Goal: Task Accomplishment & Management: Manage account settings

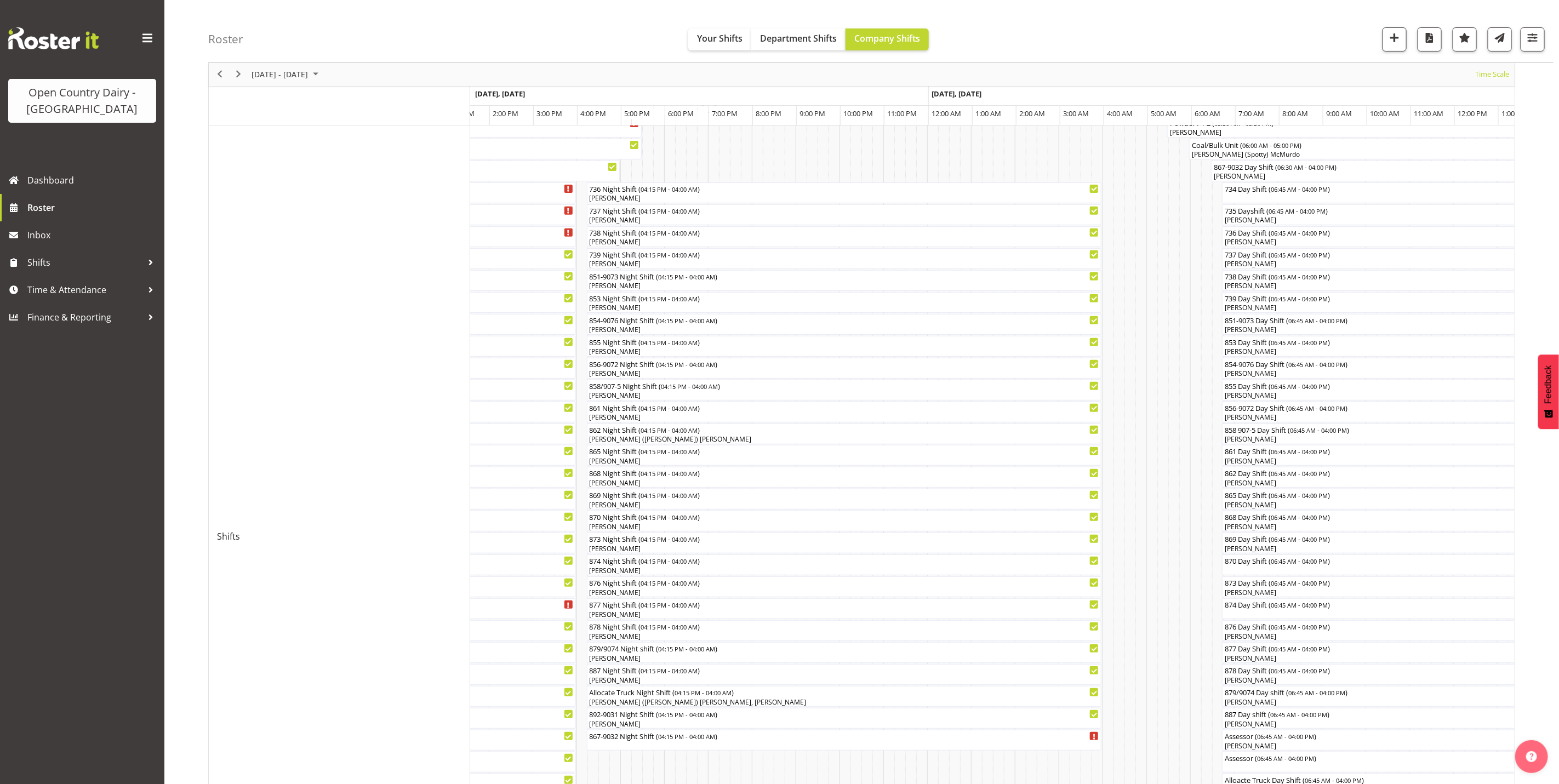
scroll to position [164, 0]
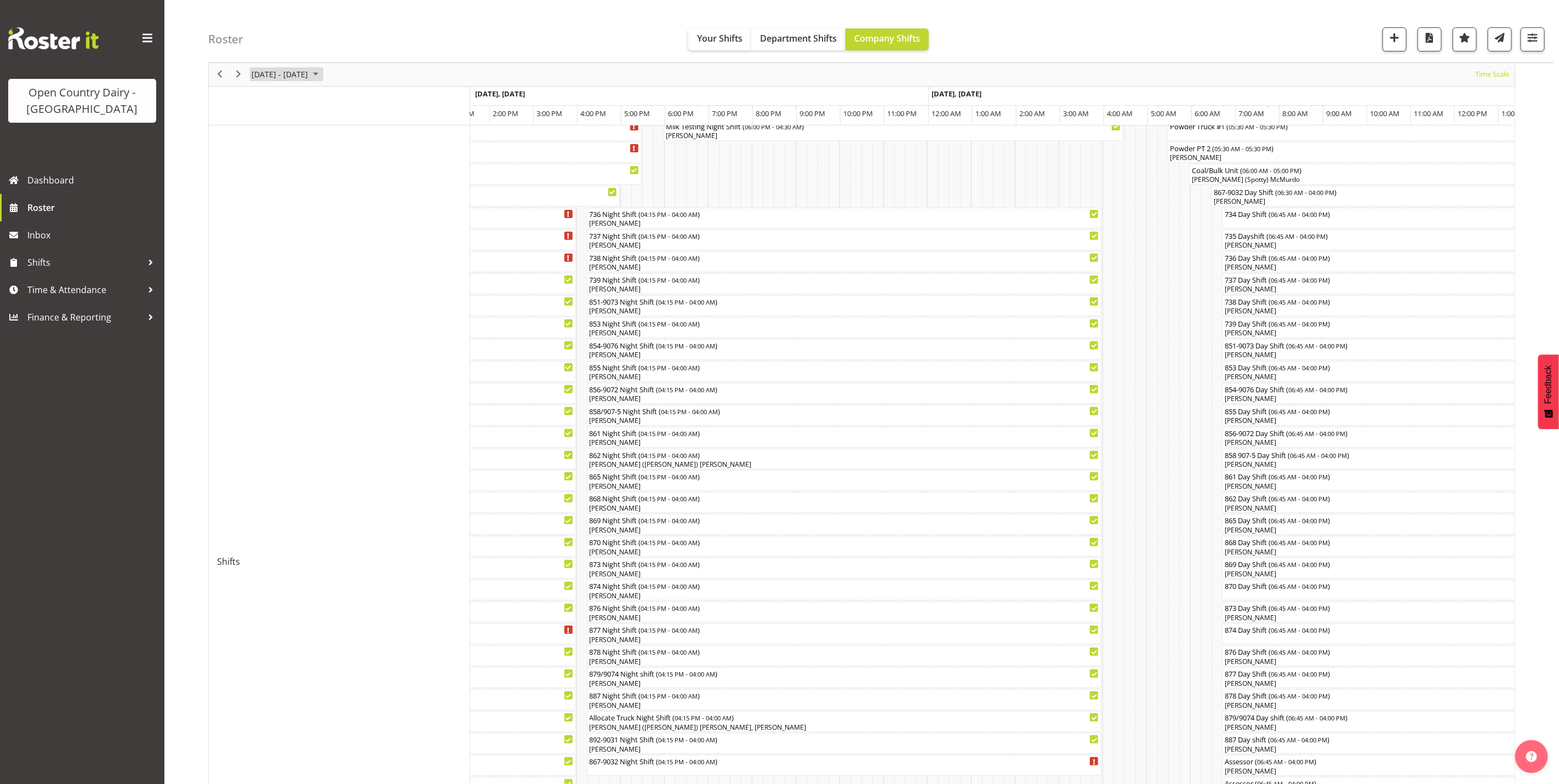
click at [278, 73] on span "[DATE] - [DATE]" at bounding box center [279, 74] width 58 height 13
click at [341, 102] on span "previous month" at bounding box center [347, 102] width 19 height 20
click at [299, 179] on span "17" at bounding box center [298, 177] width 16 height 16
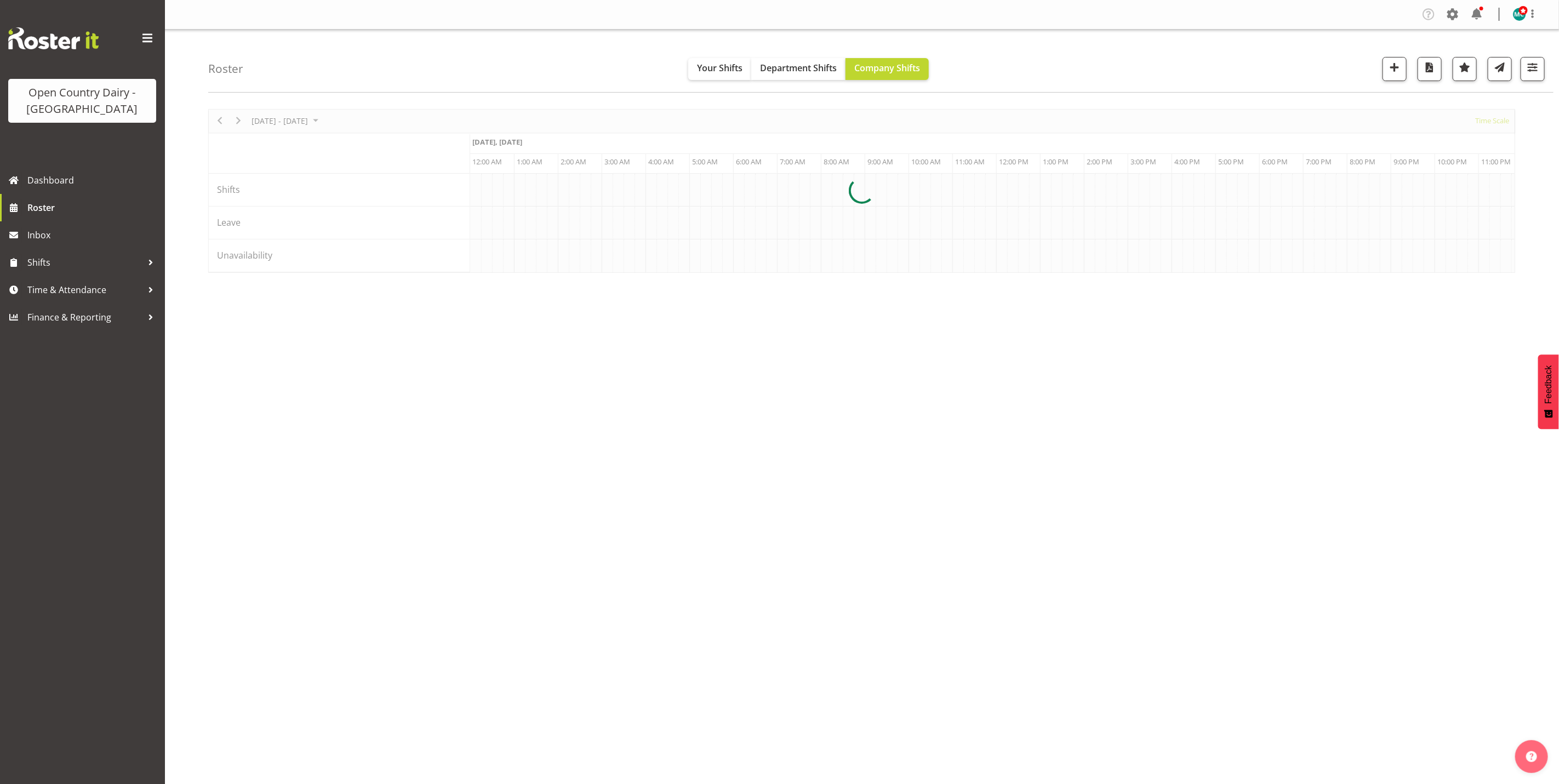
scroll to position [0, 2103]
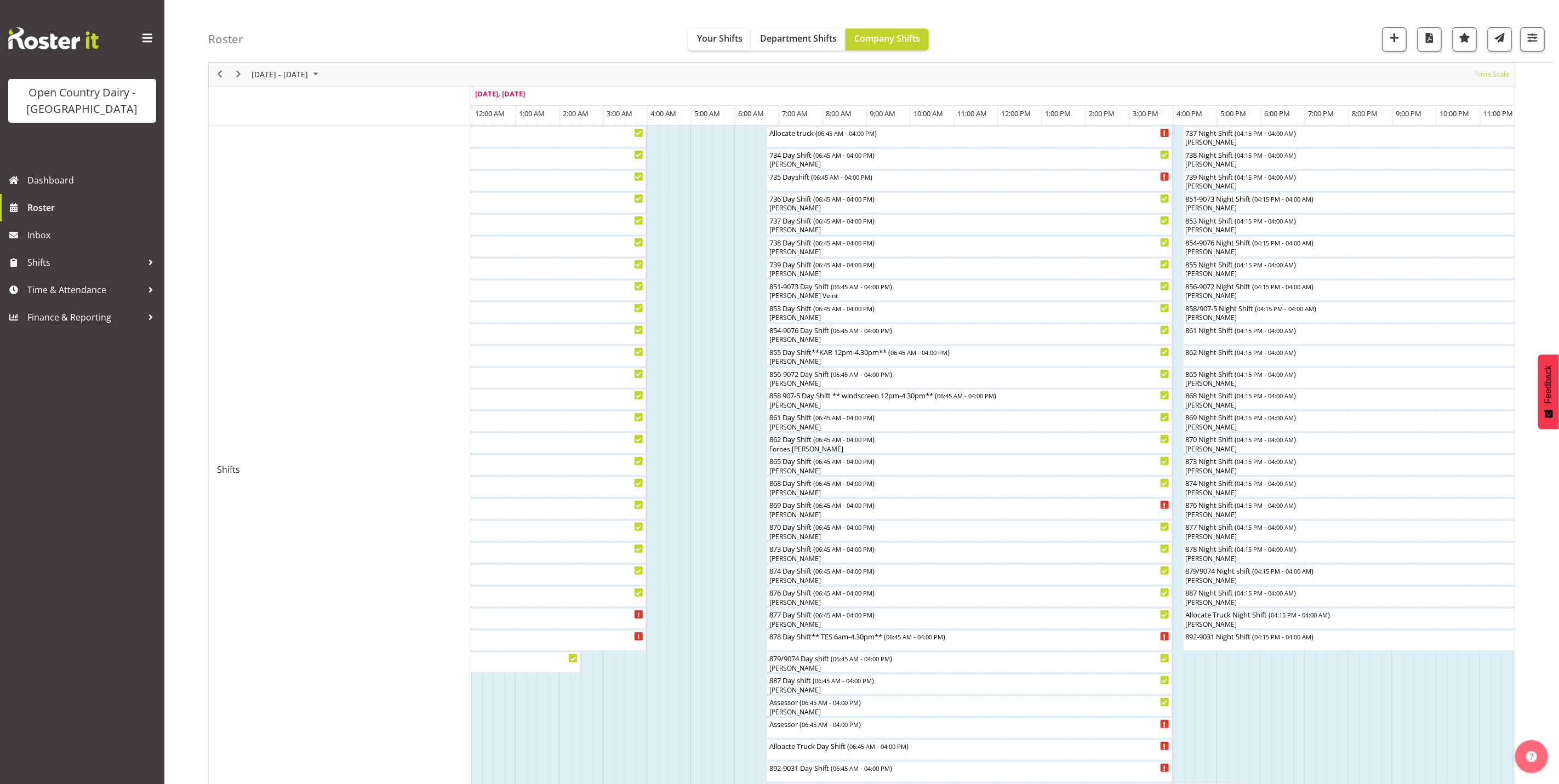
scroll to position [246, 0]
click at [65, 289] on span "Time & Attendance" at bounding box center [85, 289] width 115 height 16
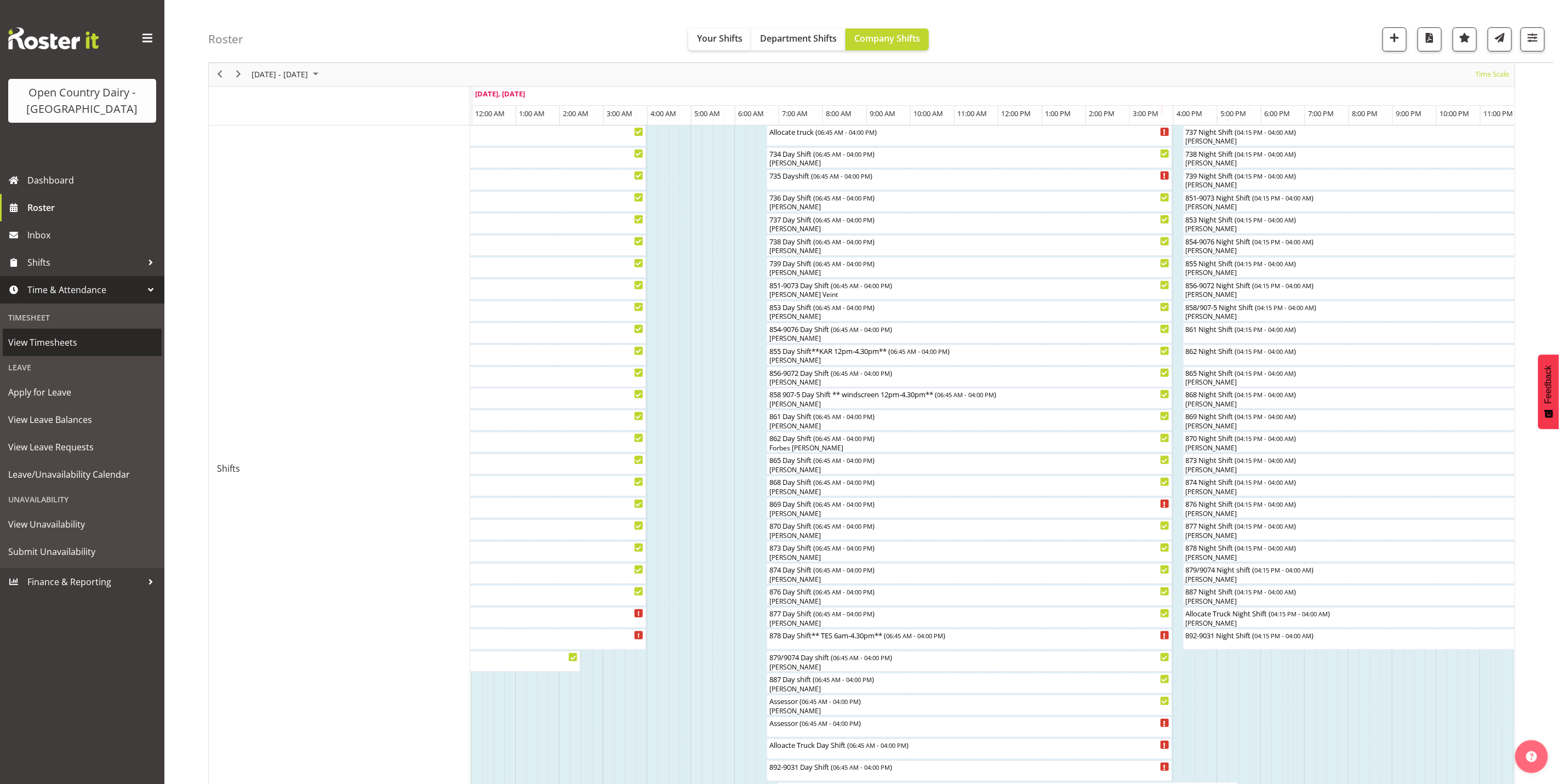
click at [47, 350] on span "View Timesheets" at bounding box center [82, 342] width 148 height 16
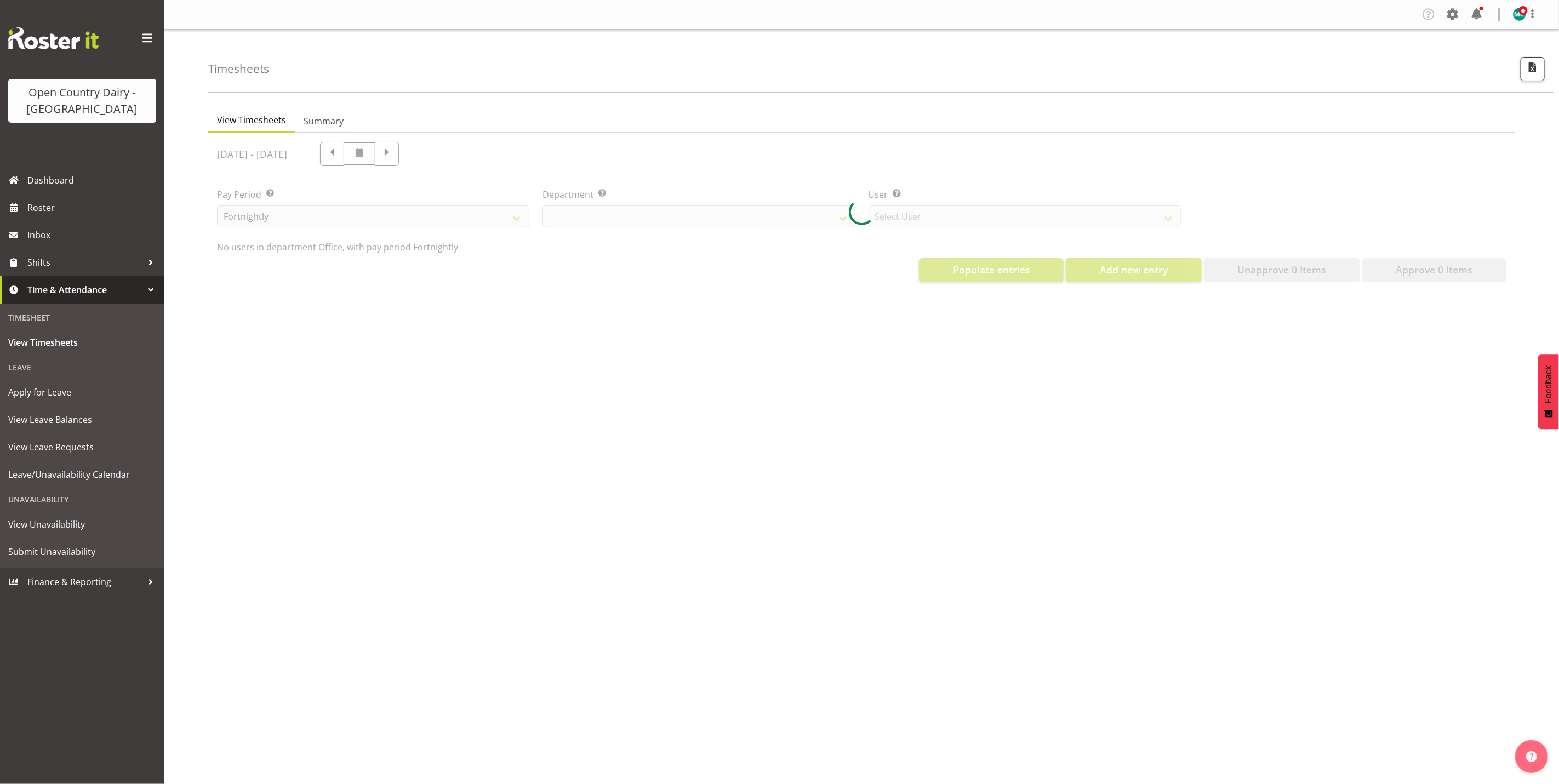
select select "699"
select select "8449"
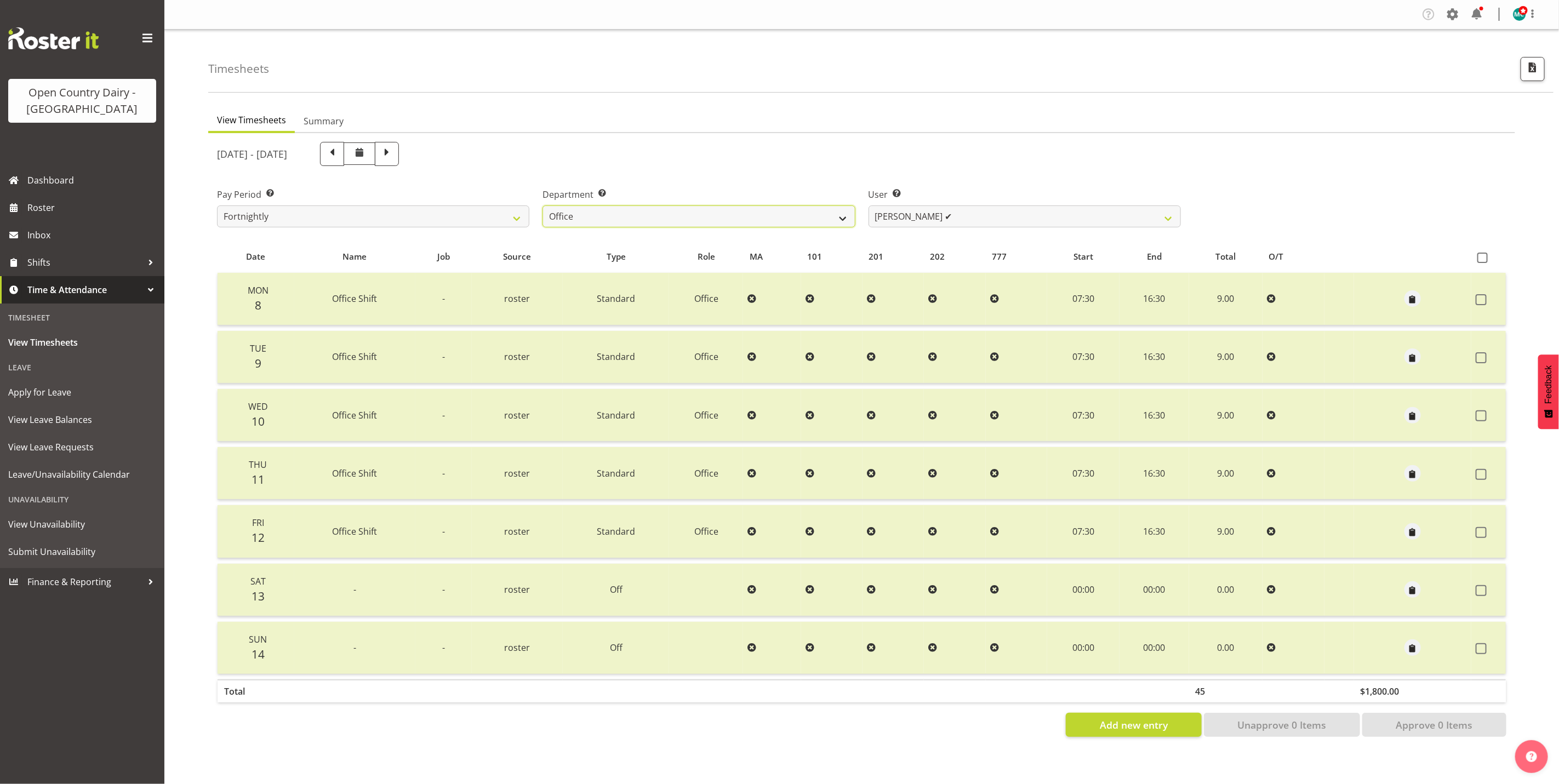
click at [631, 216] on select "734 735 736 737 738 739 851 853 854 855 856 858 861 862 865 867-9032 868 869 87…" at bounding box center [698, 216] width 312 height 22
click at [715, 220] on select "734 735 736 737 738 739 851 853 854 855 856 858 861 862 865 867-9032 868 869 87…" at bounding box center [698, 216] width 312 height 22
select select "676"
click at [542, 205] on select "734 735 736 737 738 739 851 853 854 855 856 858 861 862 865 867-9032 868 869 87…" at bounding box center [698, 216] width 312 height 22
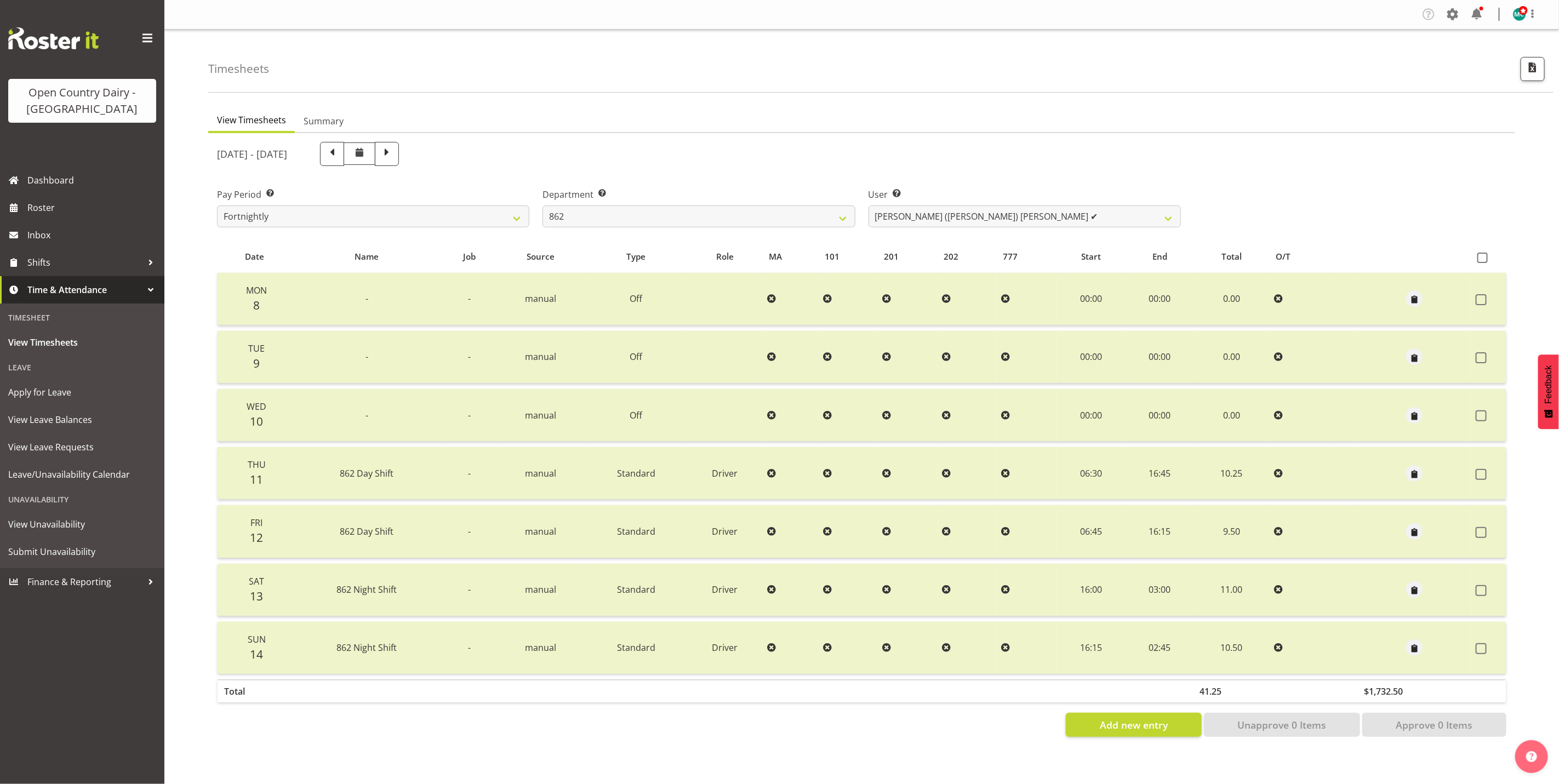
click at [1038, 216] on div at bounding box center [862, 439] width 1307 height 612
click at [1038, 216] on select "Bennie (David) Smith ✔ Colin Schwarz ✔ Forbes O'Reilly ✔ Tracy Inder ✔" at bounding box center [1025, 216] width 312 height 22
select select "11000"
click at [869, 205] on select "Bennie (David) Smith ✔ Colin Schwarz ✔ Forbes O'Reilly ✔ Tracy Inder ✔" at bounding box center [1025, 216] width 312 height 22
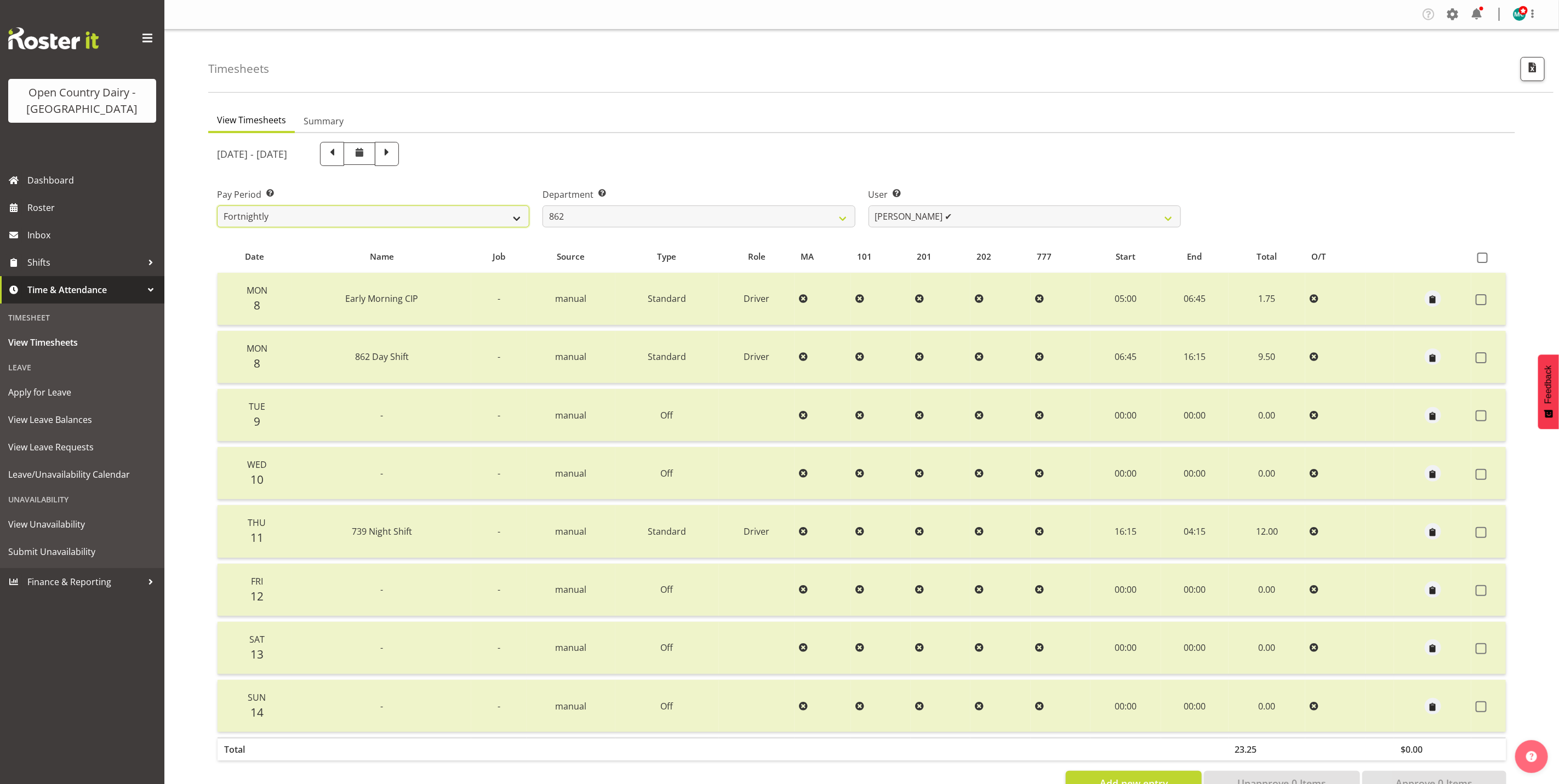
click at [364, 220] on select "Fortnightly" at bounding box center [373, 216] width 312 height 22
click at [339, 154] on span at bounding box center [332, 153] width 14 height 14
select select
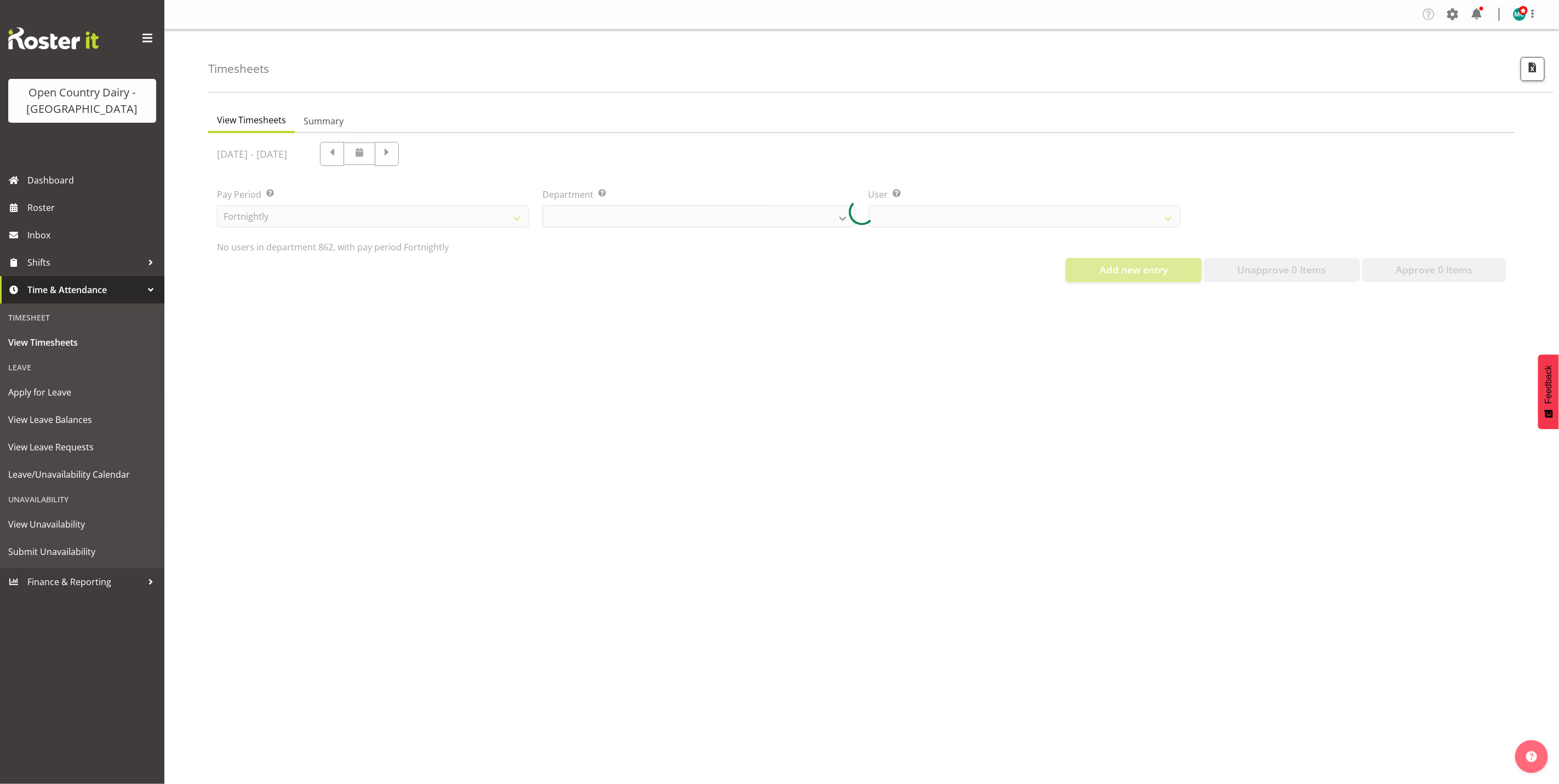
select select "676"
select select "11000"
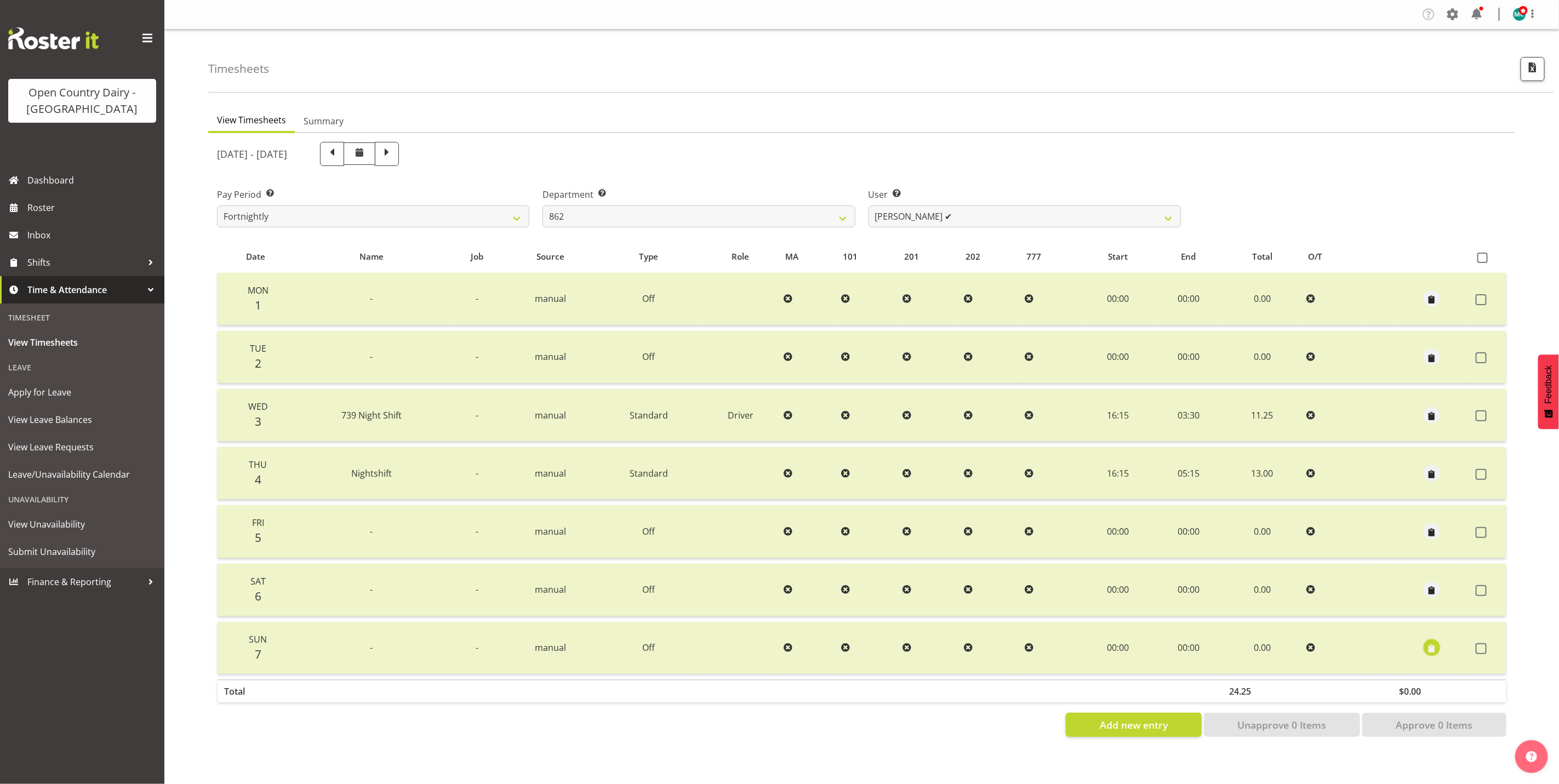
click at [1429, 647] on span "button" at bounding box center [1432, 649] width 13 height 13
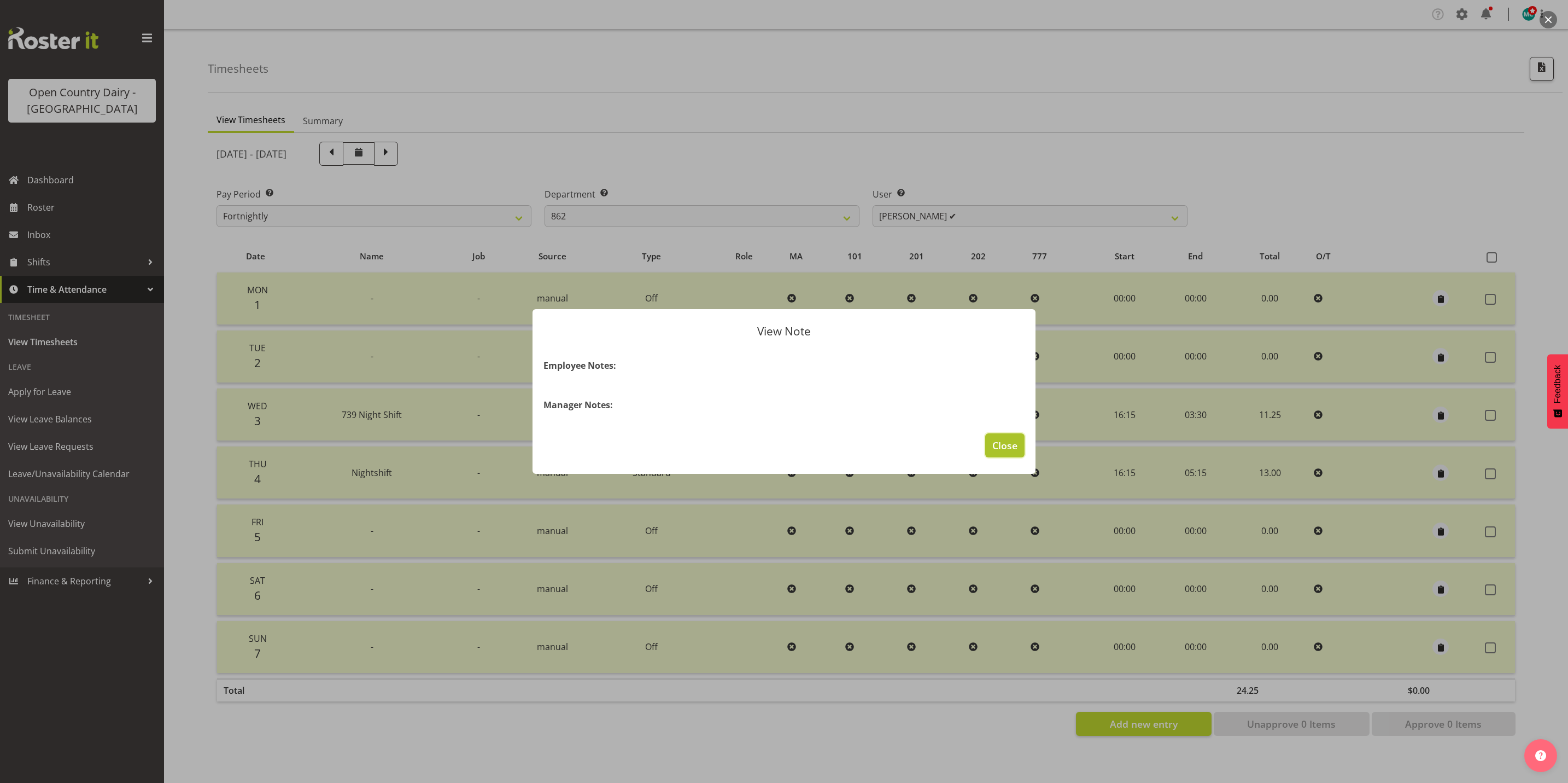
click at [1009, 450] on span "Close" at bounding box center [1004, 446] width 25 height 14
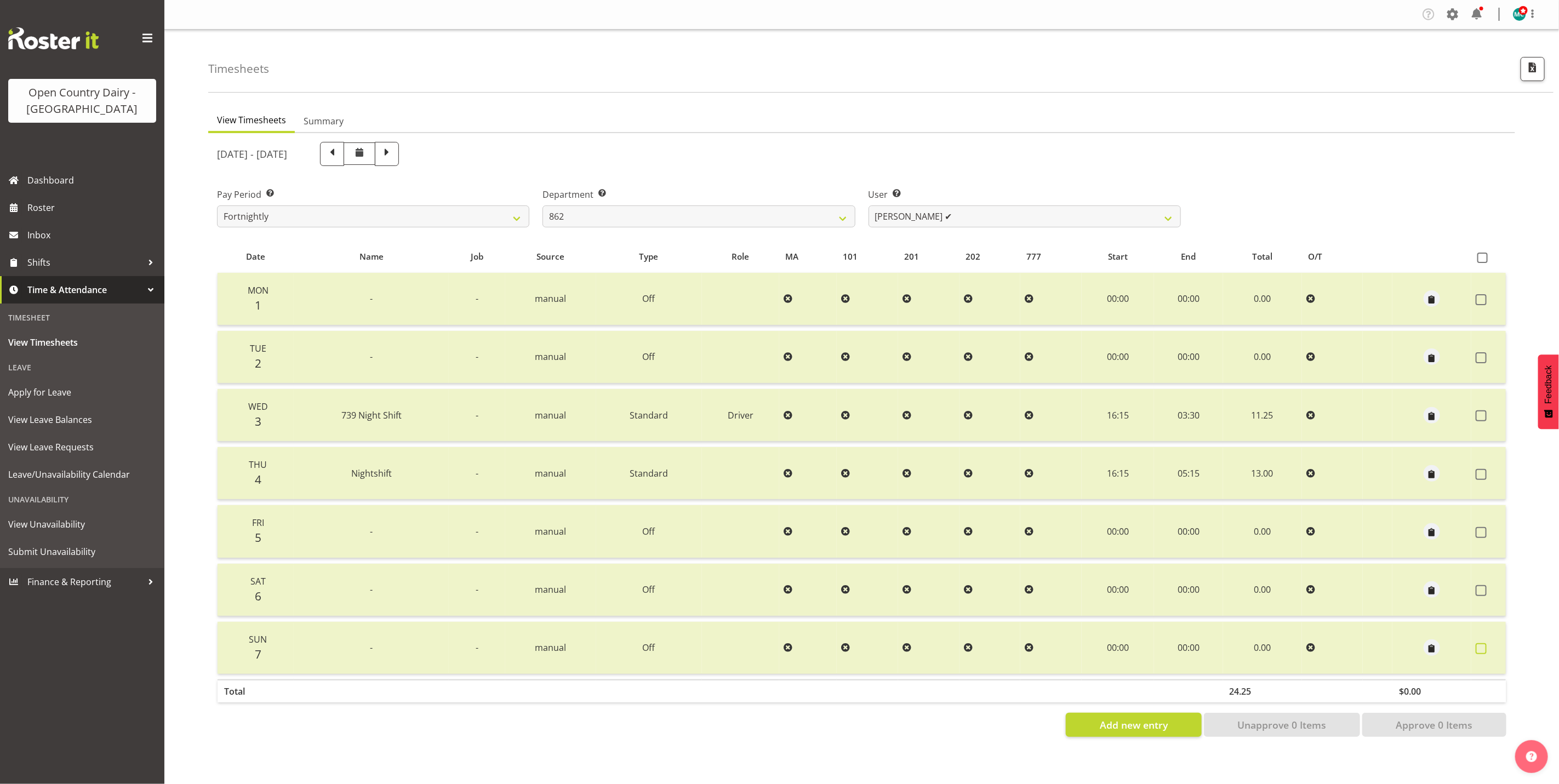
click at [1479, 647] on span at bounding box center [1481, 649] width 11 height 11
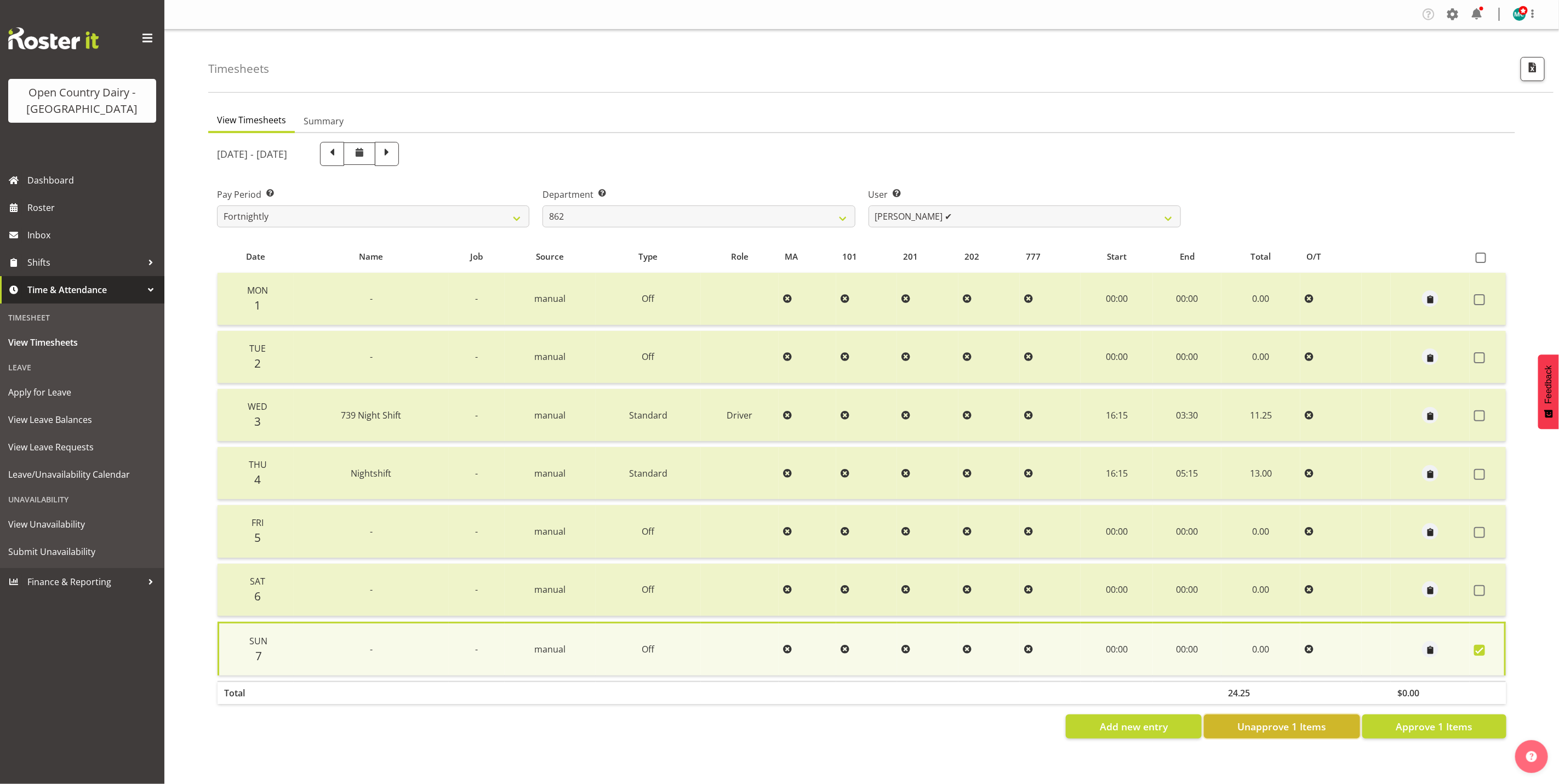
click at [1275, 722] on span "Unapprove 1 Items" at bounding box center [1281, 727] width 89 height 14
checkbox input "false"
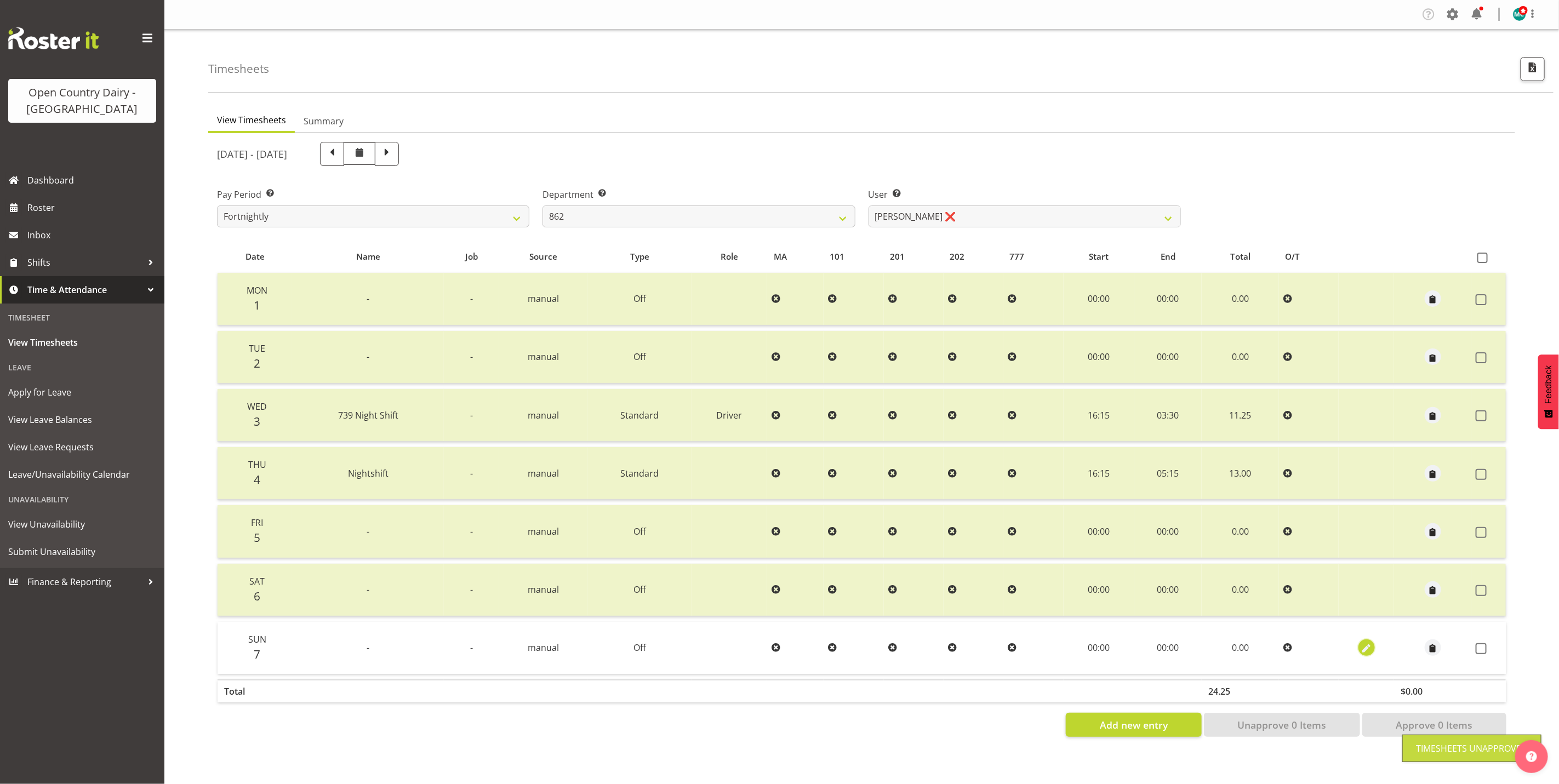
click at [1364, 642] on span "button" at bounding box center [1366, 649] width 13 height 13
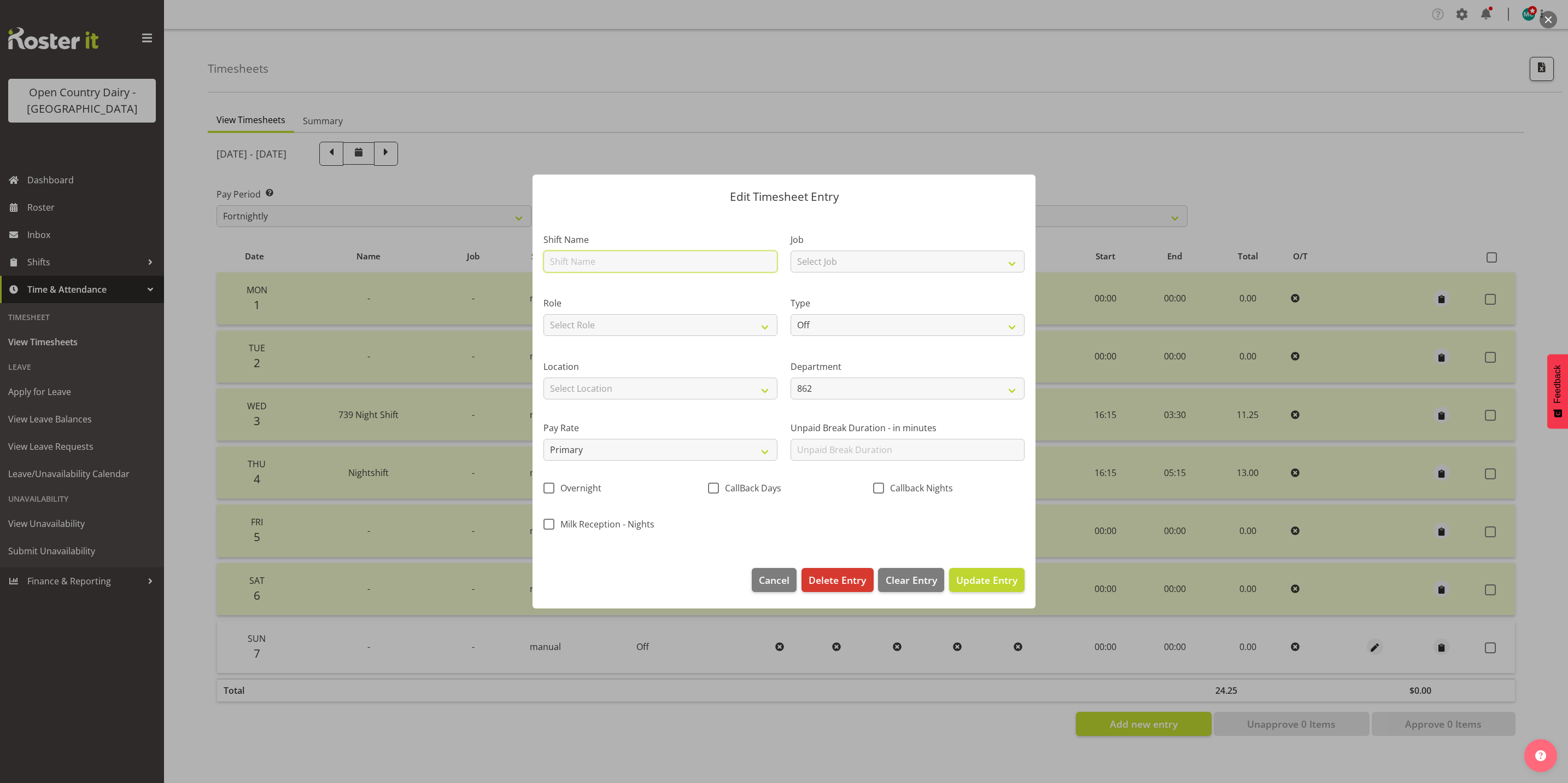
click at [613, 262] on input "text" at bounding box center [661, 261] width 234 height 21
type input "Day shift"
click at [836, 268] on select "Select Job Connecting /unconnecting Trailers Driving Meeting Milk Testing" at bounding box center [908, 261] width 234 height 21
select select "10670"
click at [791, 251] on select "Select Job Connecting /unconnecting Trailers Driving Meeting Milk Testing" at bounding box center [908, 261] width 234 height 21
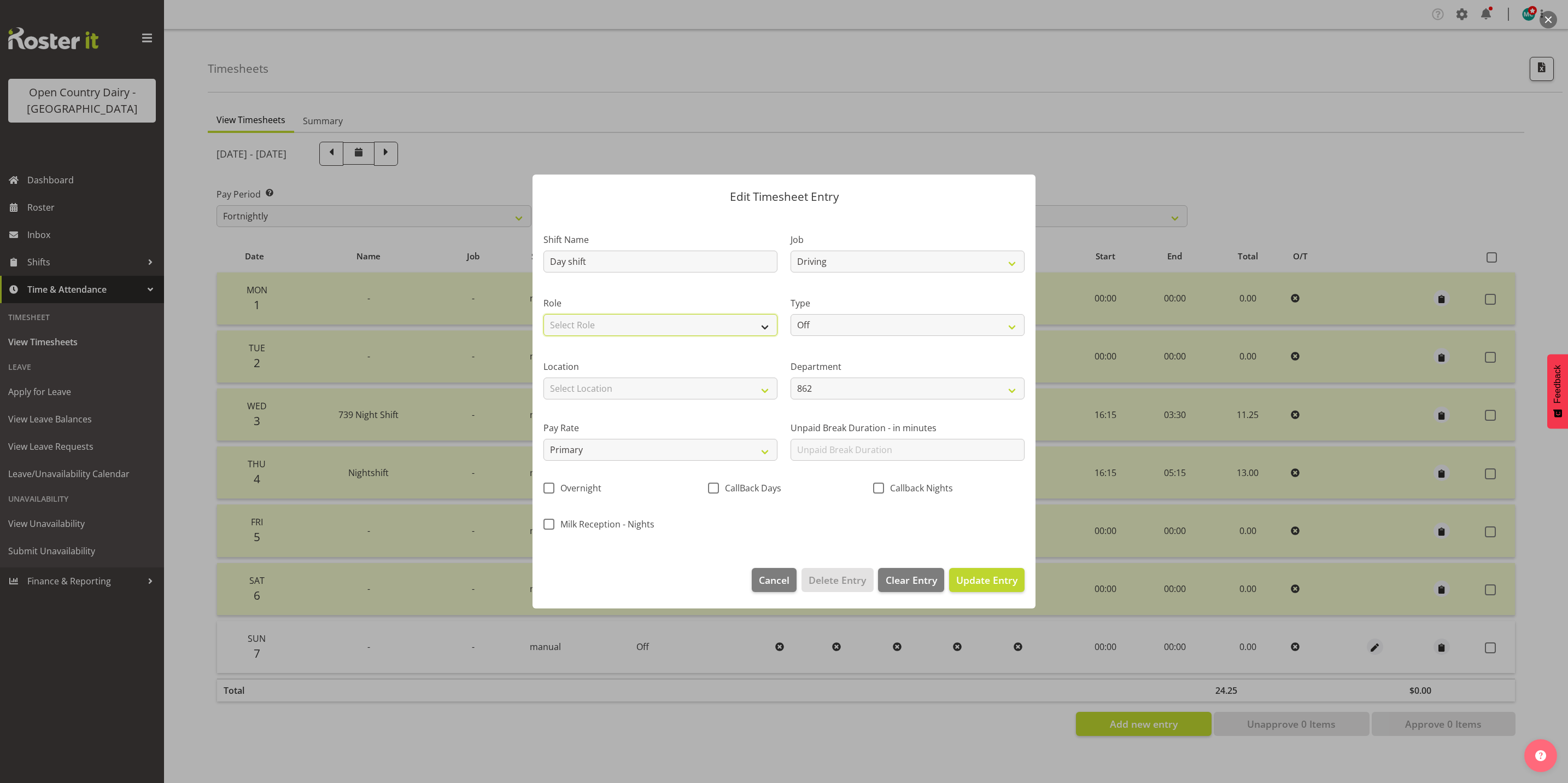
click at [659, 330] on select "Select Role Driver" at bounding box center [661, 325] width 234 height 21
select select "1154"
click at [544, 314] on select "Select Role Driver" at bounding box center [661, 325] width 234 height 21
click at [860, 323] on select "Off Standard Public Holiday Public Holiday (Worked) Day In Lieu Annual Leave Si…" at bounding box center [908, 325] width 234 height 21
select select "Standard"
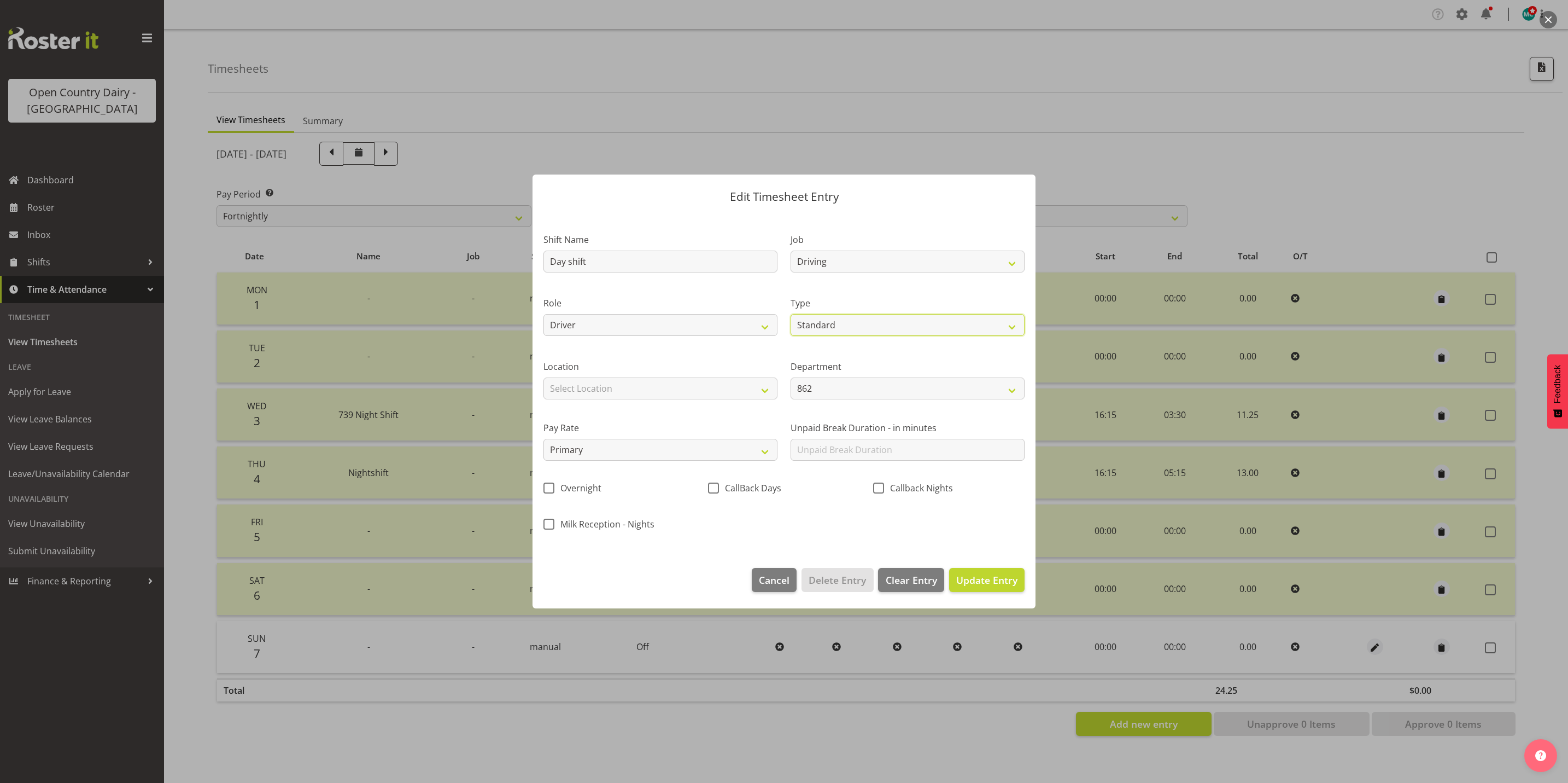
click at [791, 314] on select "Off Standard Public Holiday Public Holiday (Worked) Day In Lieu Annual Leave Si…" at bounding box center [908, 325] width 234 height 21
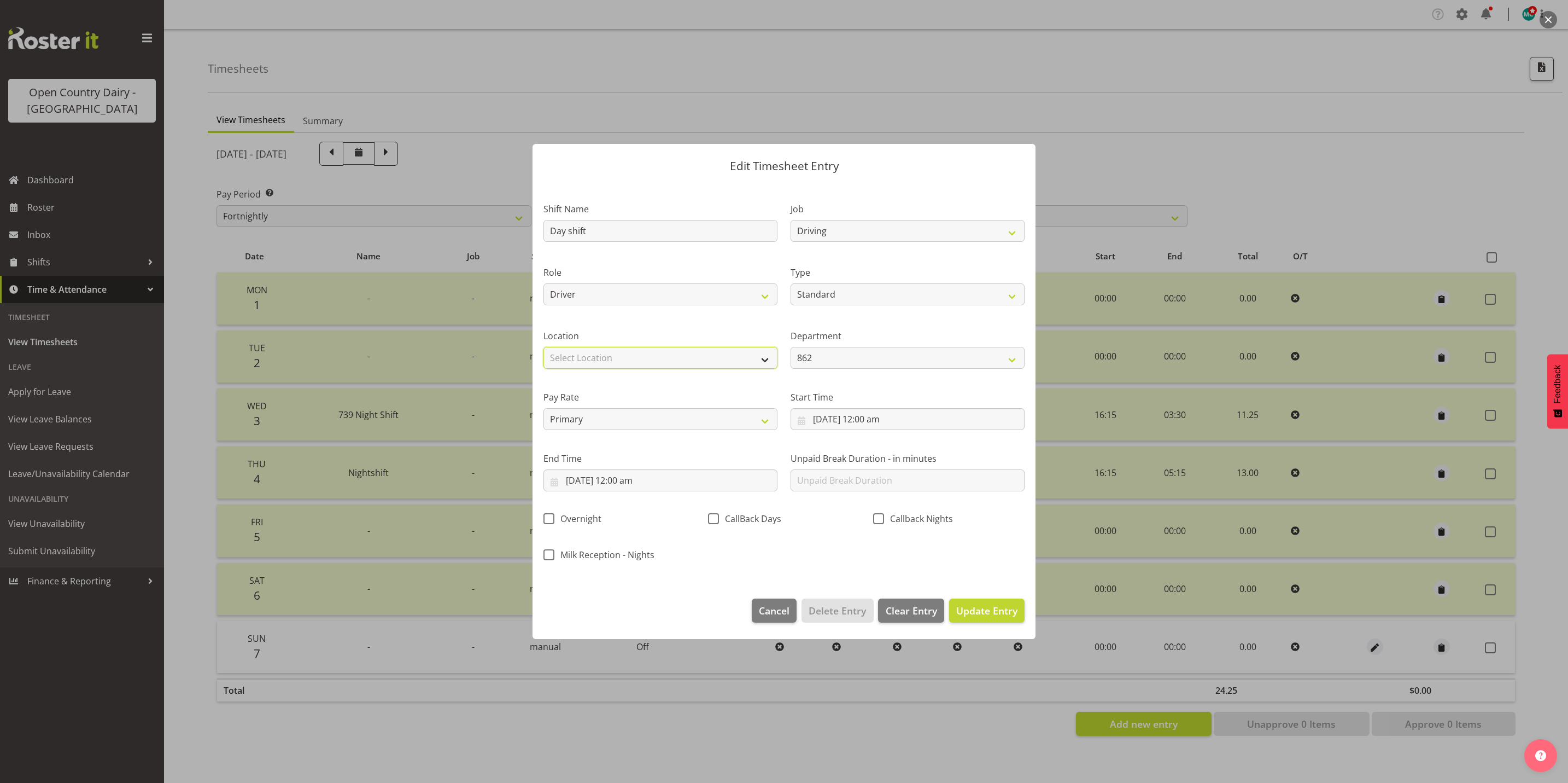
click at [623, 358] on select "Select Location Awarua Milk Awarua Office Freight Horotiu office Waharoa Office…" at bounding box center [661, 358] width 234 height 21
select select "988"
click at [544, 347] on select "Select Location Awarua Milk Awarua Office Freight Horotiu office Waharoa Office…" at bounding box center [661, 358] width 234 height 21
click at [878, 417] on input "7/09/2025, 12:00 am" at bounding box center [908, 419] width 234 height 21
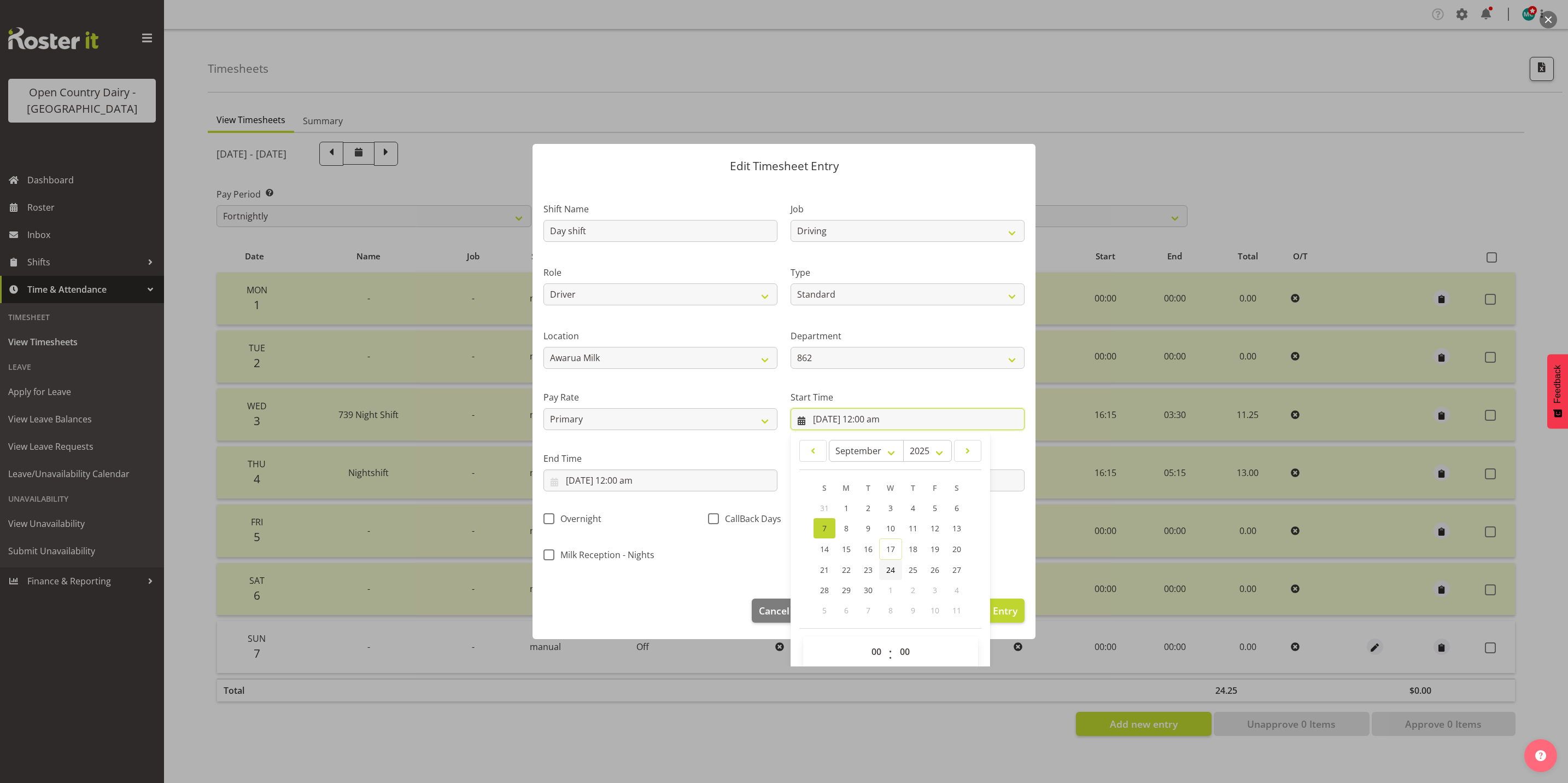
scroll to position [13, 0]
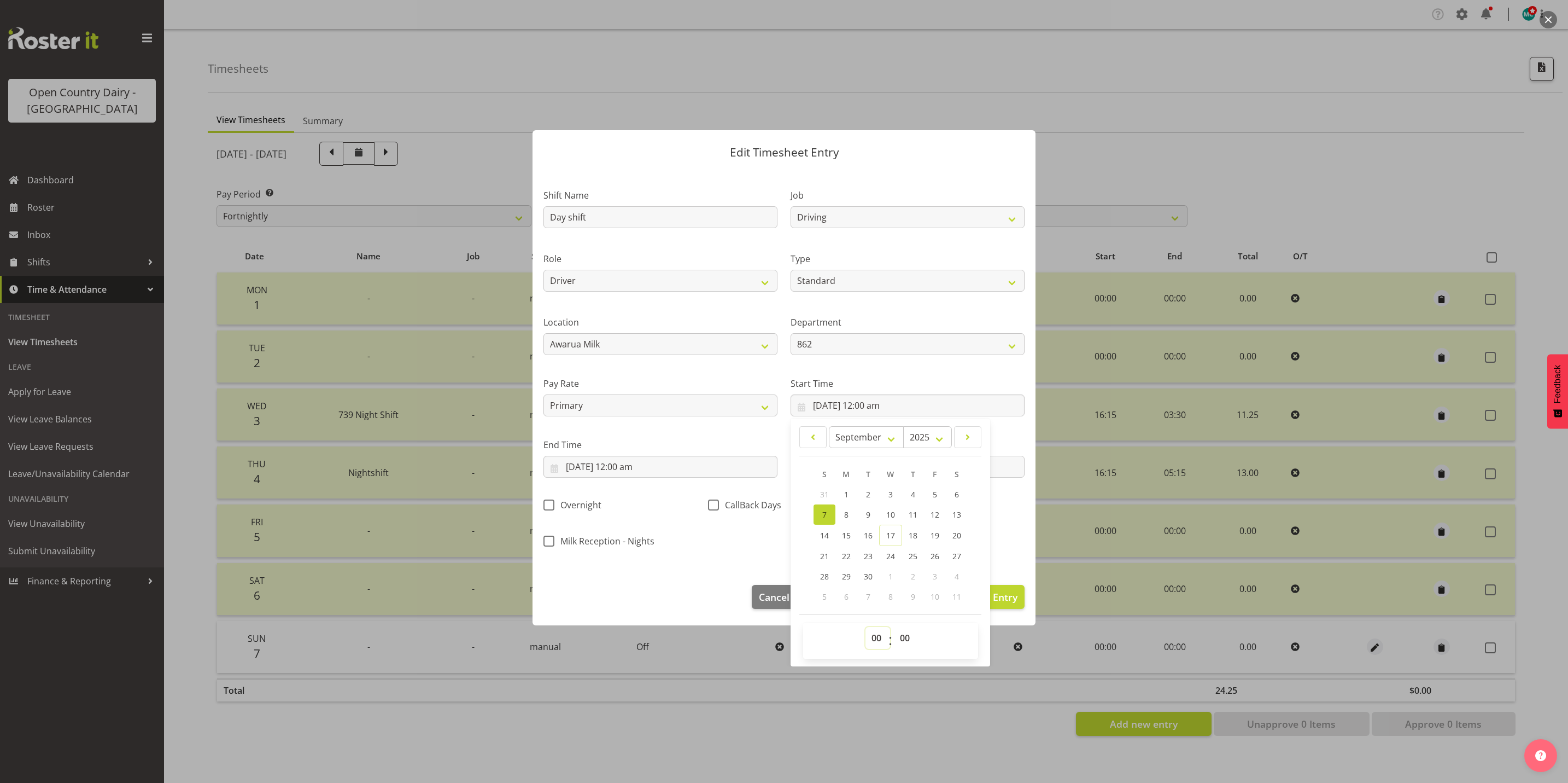
click at [868, 639] on select "00 01 02 03 04 05 06 07 08 09 10 11 12 13 14 15 16 17 18 19 20 21 22 23" at bounding box center [878, 637] width 25 height 21
select select "5"
click at [866, 626] on select "00 01 02 03 04 05 06 07 08 09 10 11 12 13 14 15 16 17 18 19 20 21 22 23" at bounding box center [878, 637] width 25 height 21
type input "7/09/2025, 5:00 am"
click at [903, 639] on select "00 01 02 03 04 05 06 07 08 09 10 11 12 13 14 15 16 17 18 19 20 21 22 23 24 25 2…" at bounding box center [906, 637] width 25 height 21
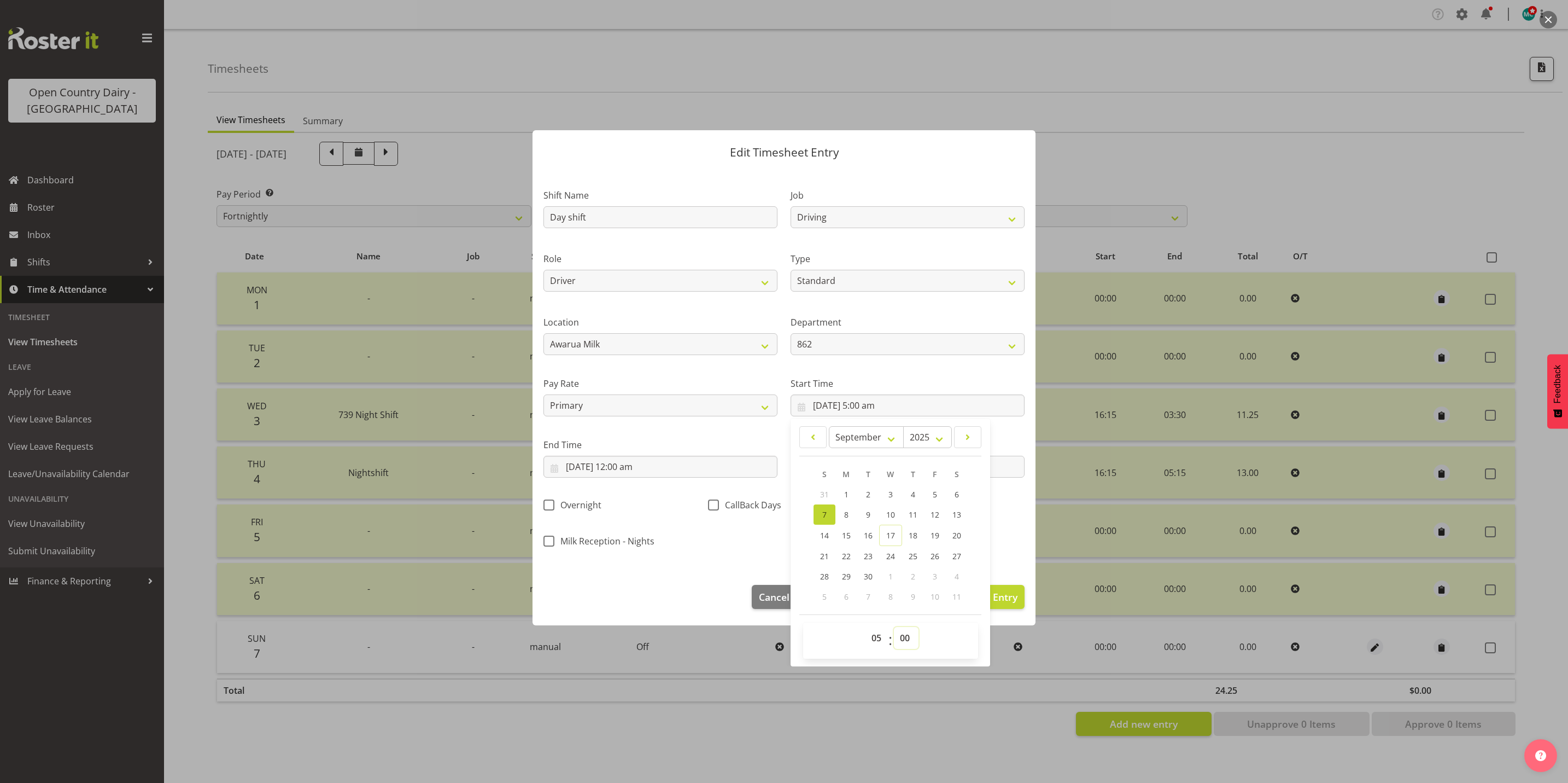
click at [894, 626] on select "00 01 02 03 04 05 06 07 08 09 10 11 12 13 14 15 16 17 18 19 20 21 22 23 24 25 2…" at bounding box center [906, 637] width 25 height 21
click at [632, 471] on input "7/09/2025, 12:00 am" at bounding box center [661, 466] width 234 height 21
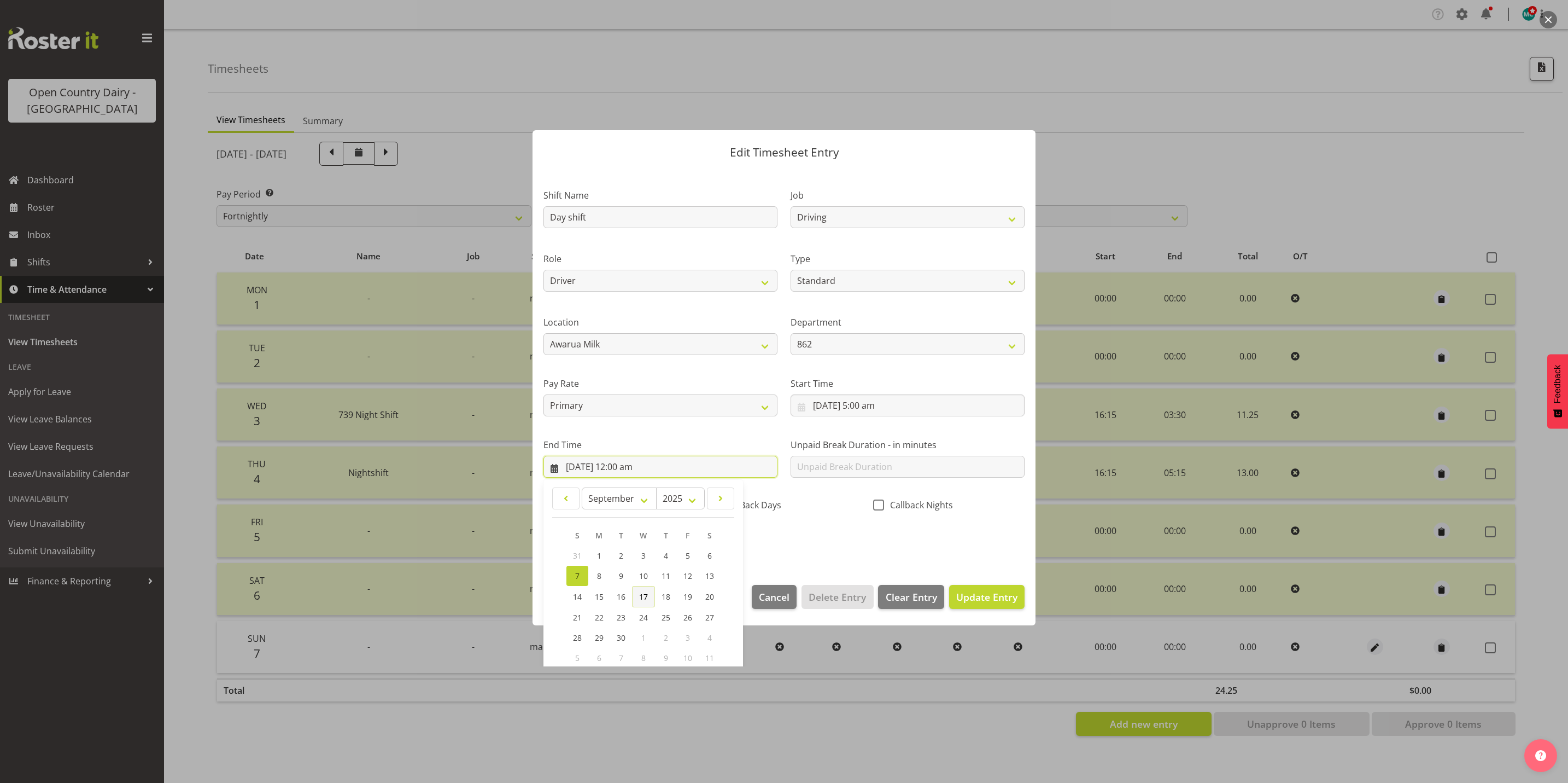
scroll to position [75, 0]
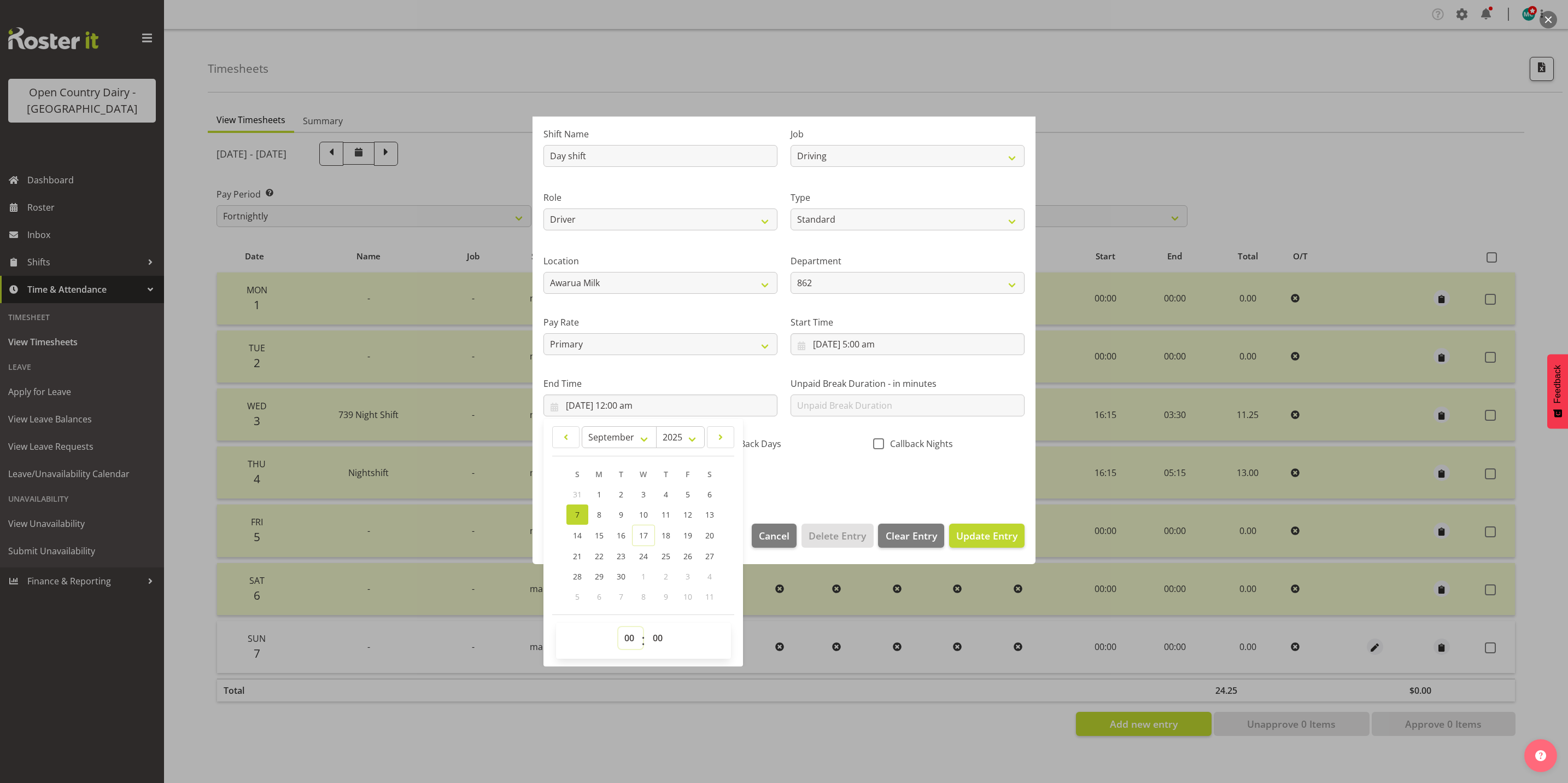
drag, startPoint x: 628, startPoint y: 643, endPoint x: 633, endPoint y: 635, distance: 9.4
click at [628, 643] on select "00 01 02 03 04 05 06 07 08 09 10 11 12 13 14 15 16 17 18 19 20 21 22 23" at bounding box center [631, 637] width 25 height 21
select select "16"
click at [618, 626] on select "00 01 02 03 04 05 06 07 08 09 10 11 12 13 14 15 16 17 18 19 20 21 22 23" at bounding box center [631, 637] width 25 height 21
type input "7/09/2025, 4:00 pm"
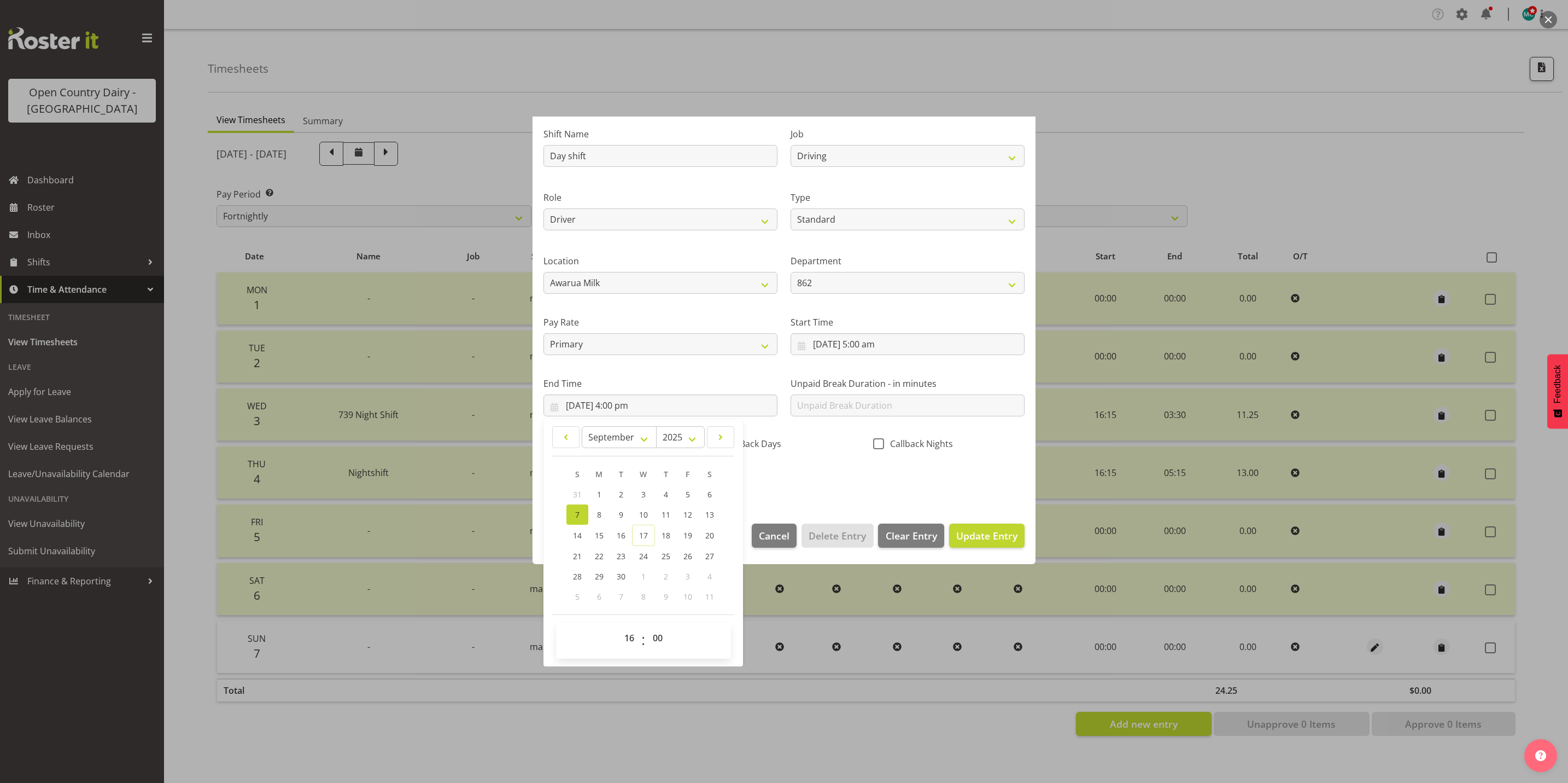
click at [879, 495] on section "Shift Name Day shift Job Connecting /unconnecting Trailers Driving Meeting Milk…" at bounding box center [784, 310] width 503 height 404
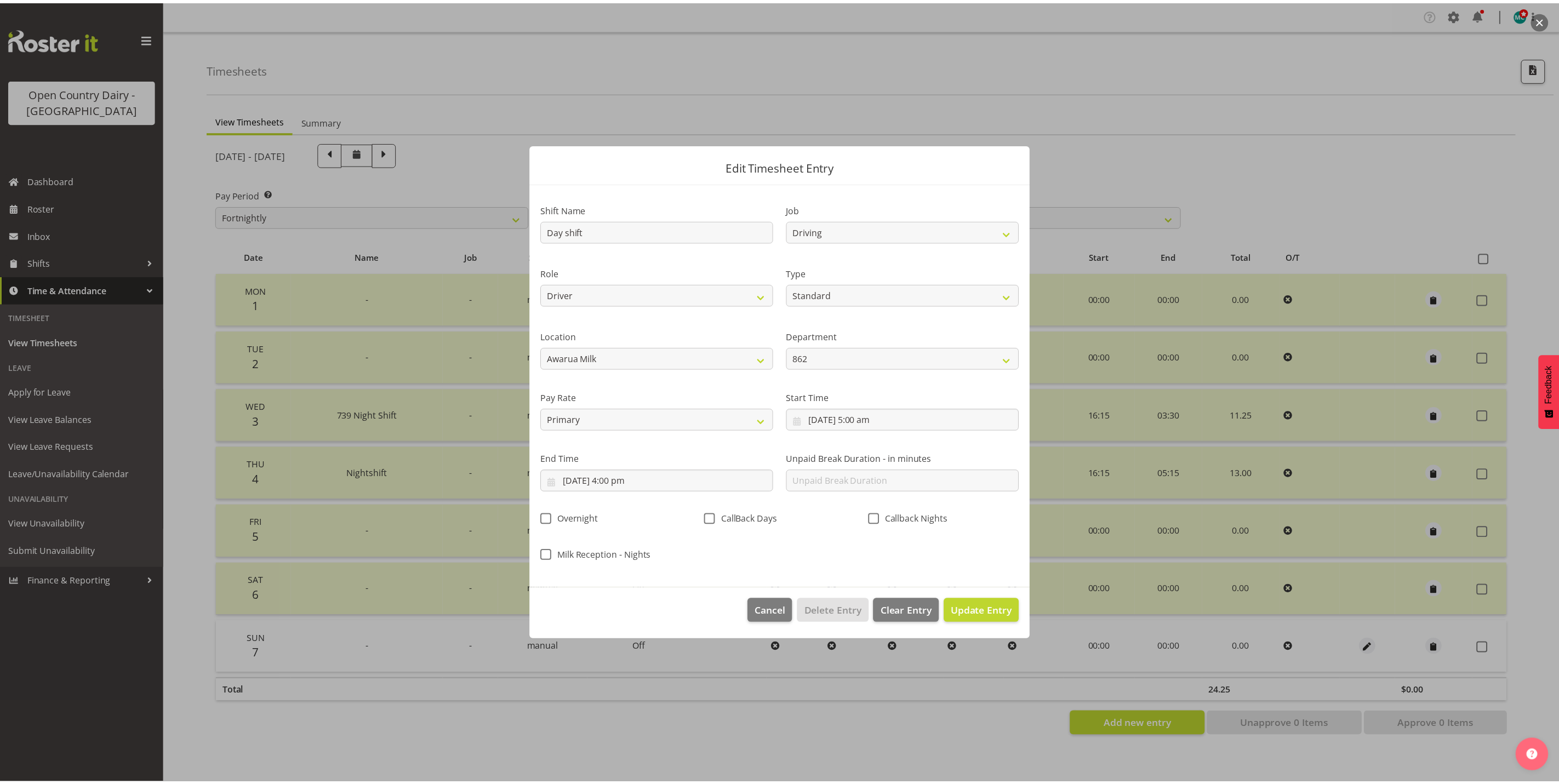
scroll to position [0, 0]
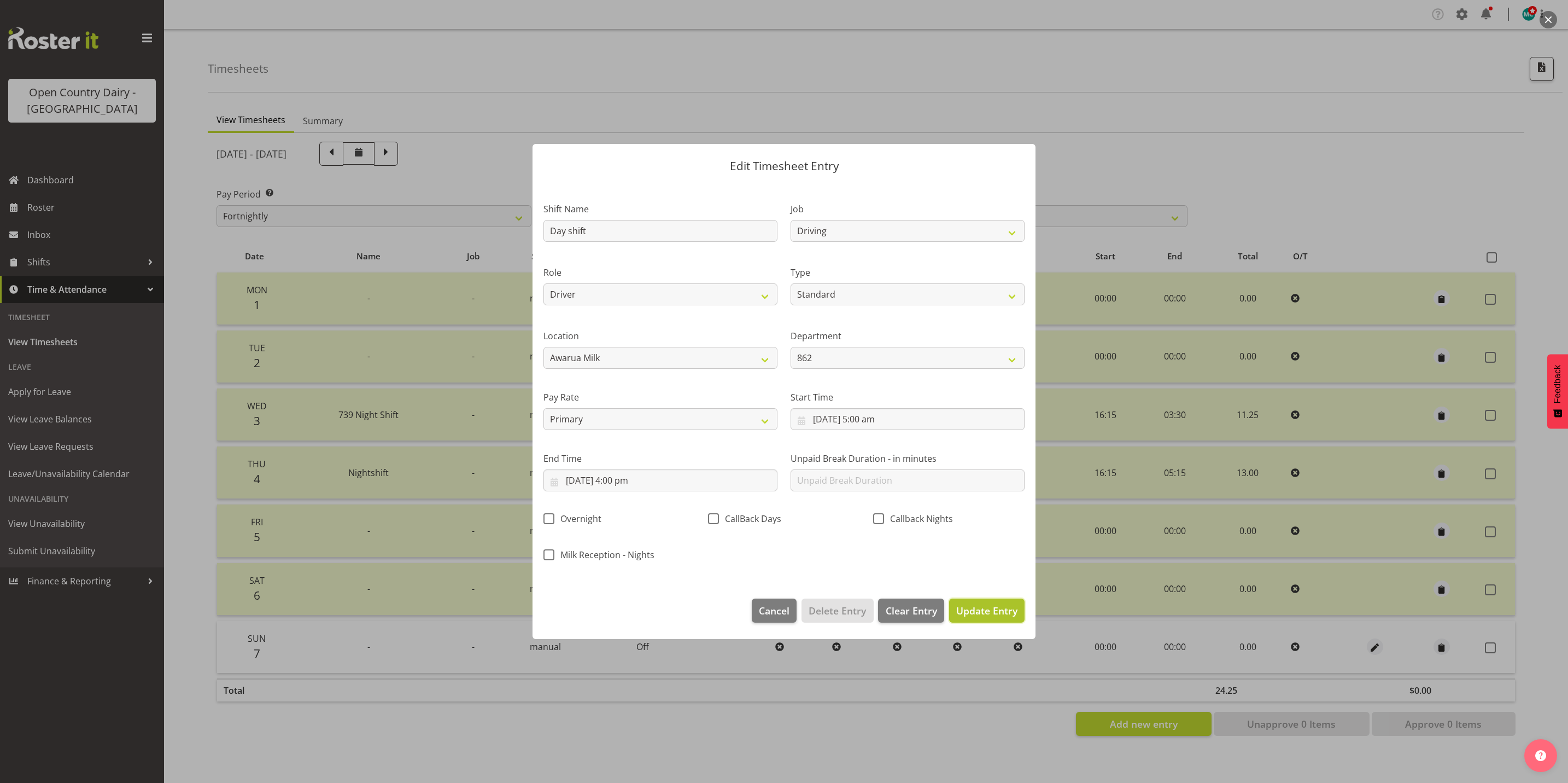
click at [985, 612] on span "Update Entry" at bounding box center [987, 610] width 61 height 13
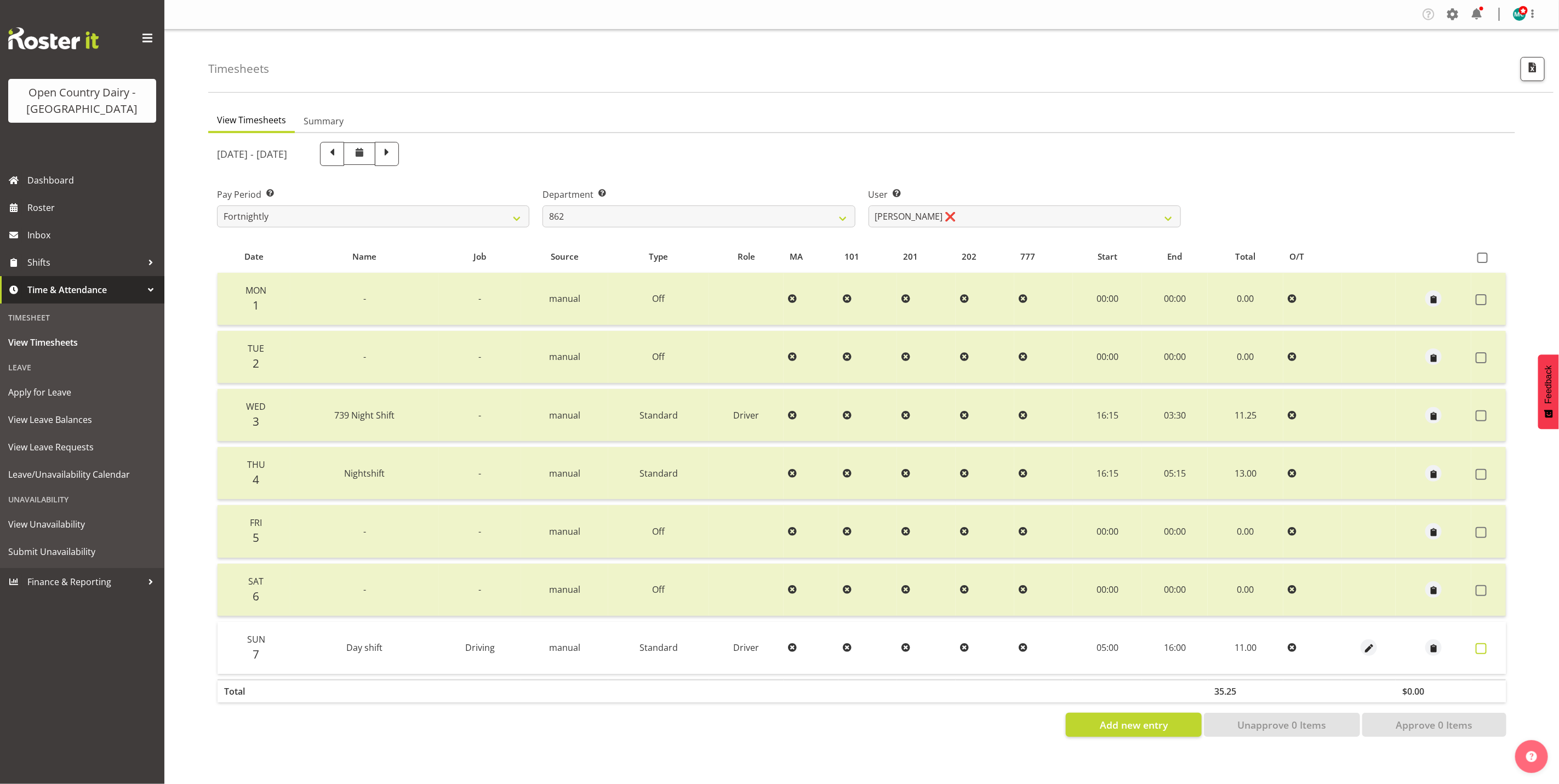
click at [1484, 648] on span at bounding box center [1481, 649] width 11 height 11
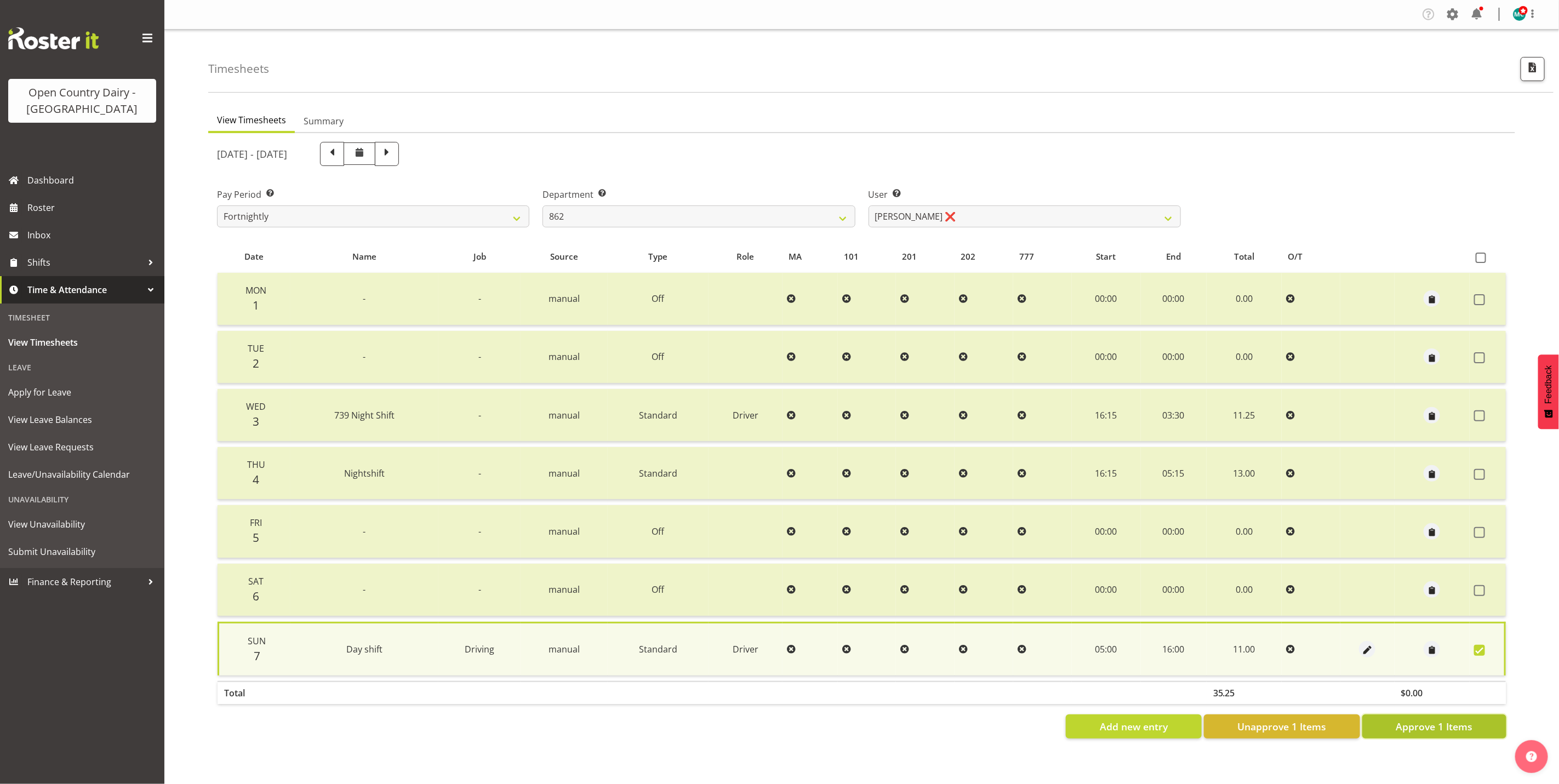
click at [1429, 725] on span "Approve 1 Items" at bounding box center [1434, 727] width 77 height 14
checkbox input "false"
